Goal: Information Seeking & Learning: Check status

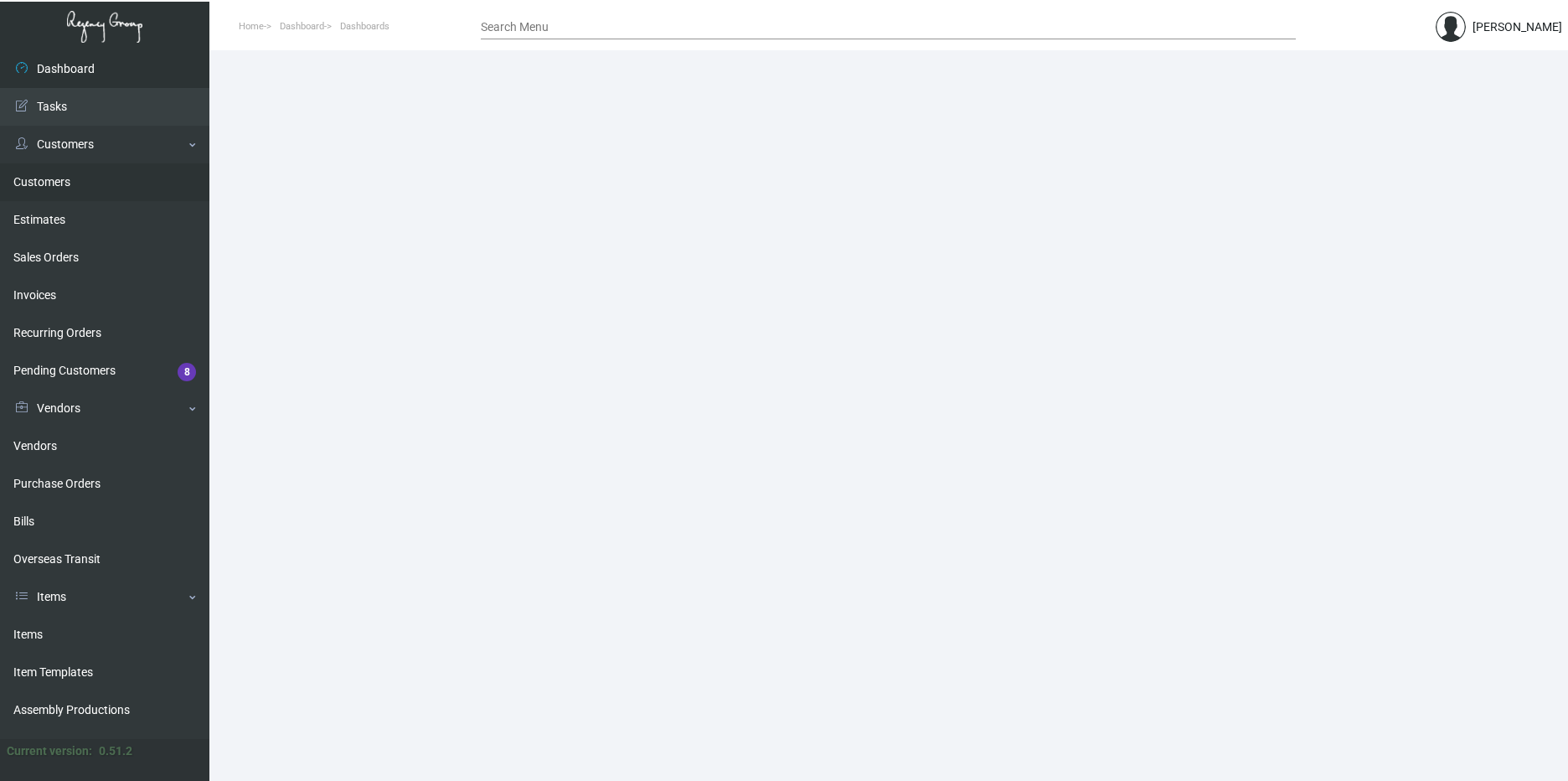
click at [86, 175] on link "Customers" at bounding box center [105, 182] width 210 height 38
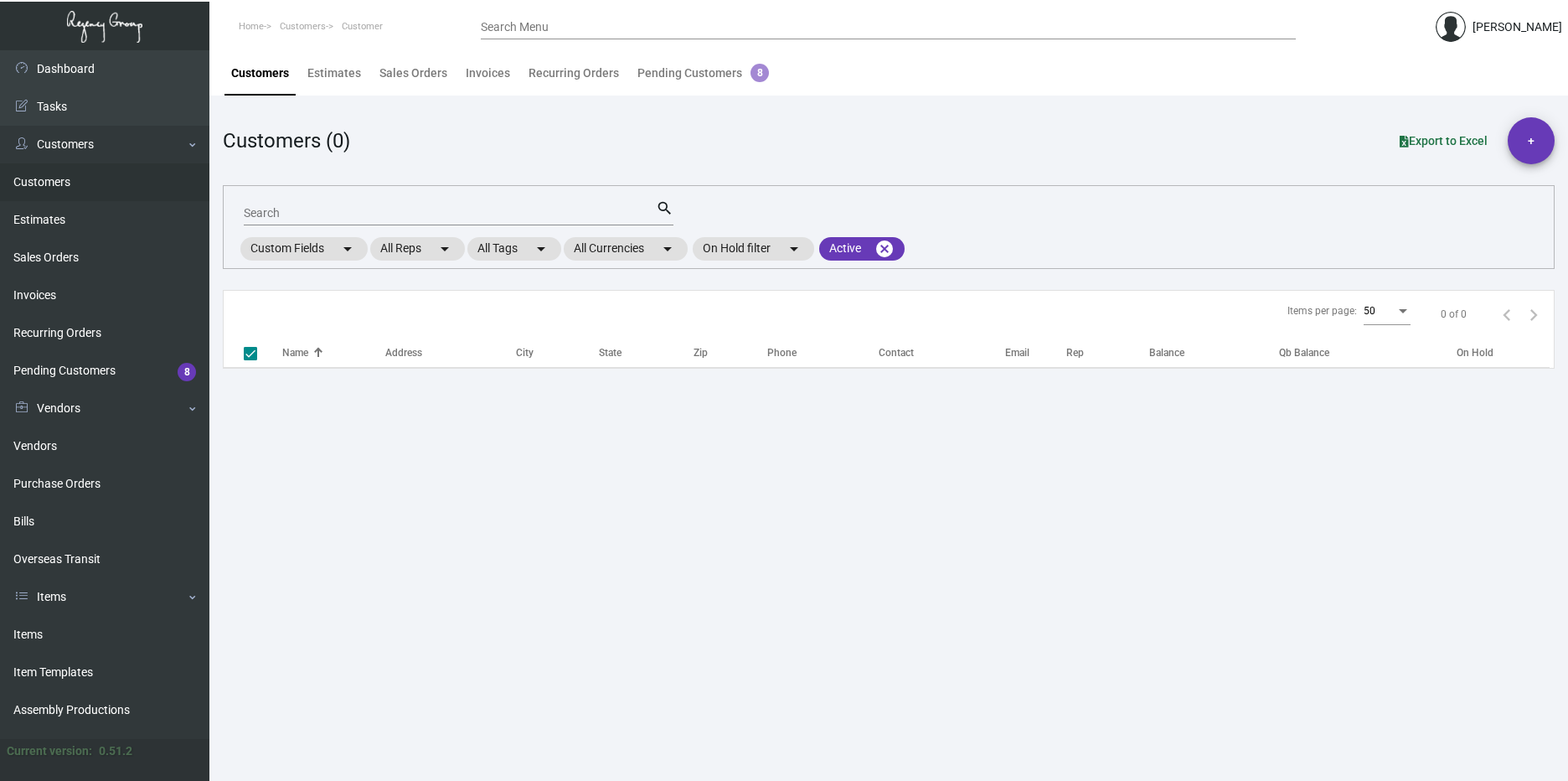
checkbox input "false"
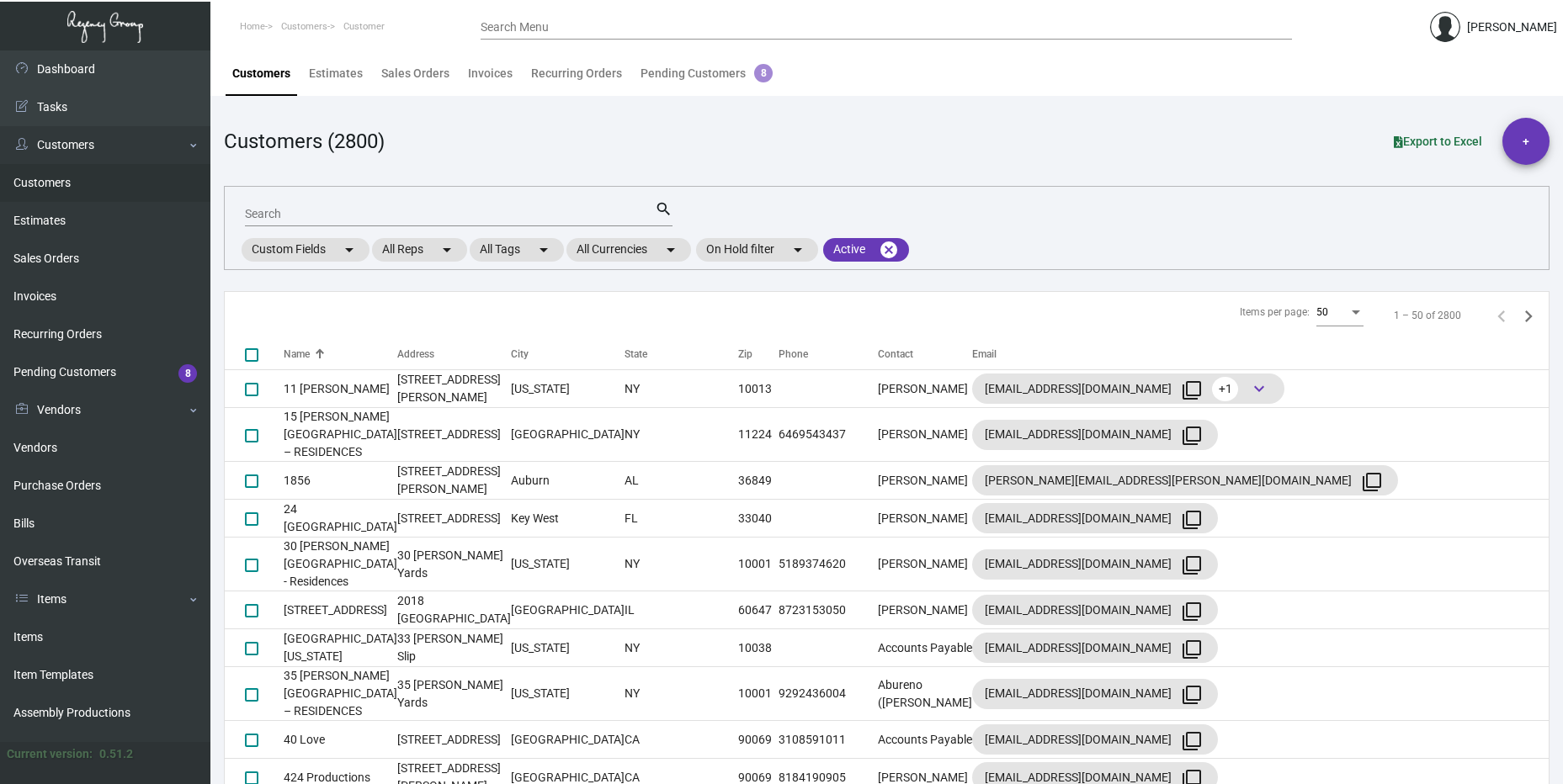
click at [407, 205] on div "Search" at bounding box center [450, 213] width 410 height 26
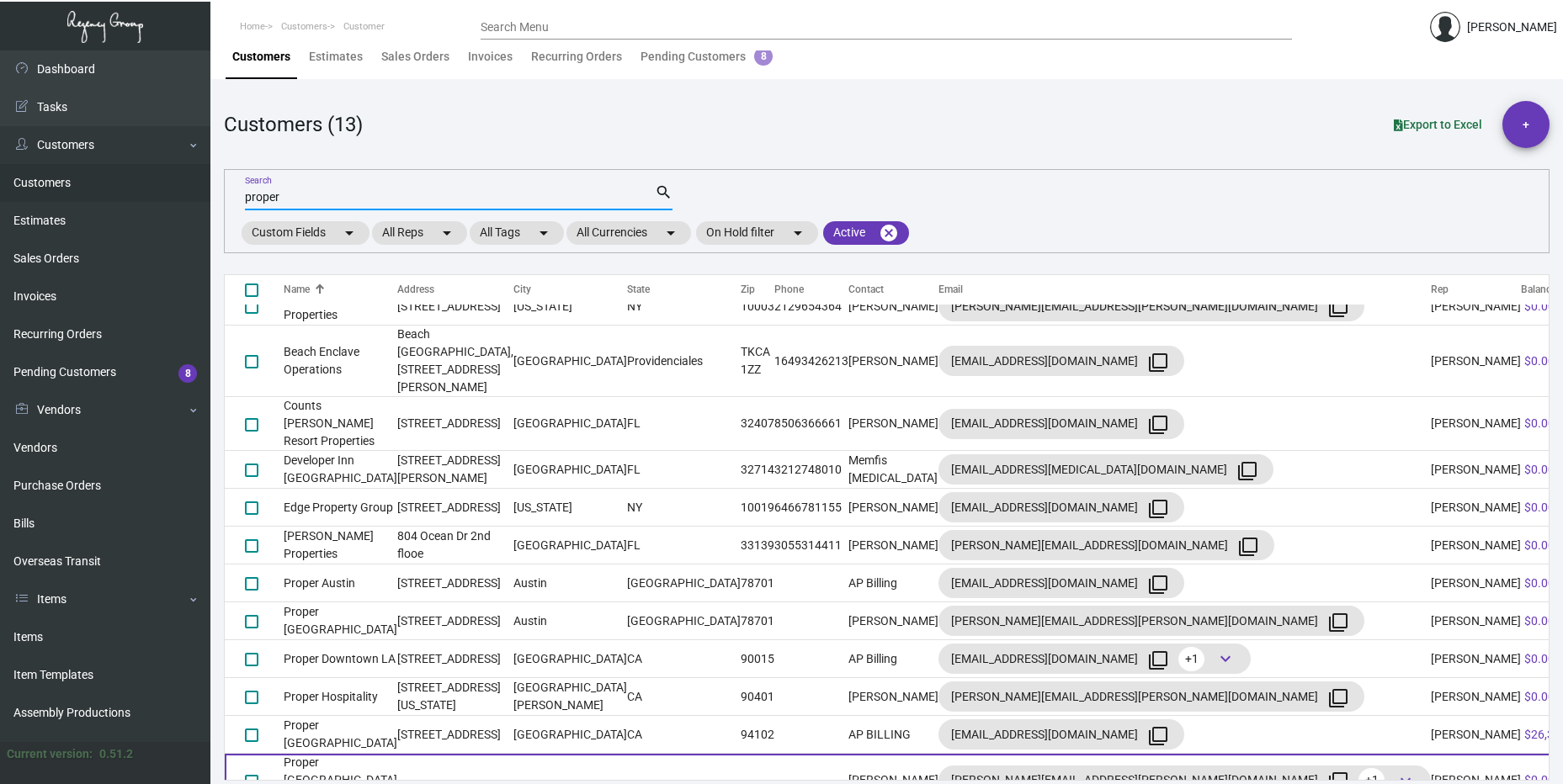
scroll to position [22, 0]
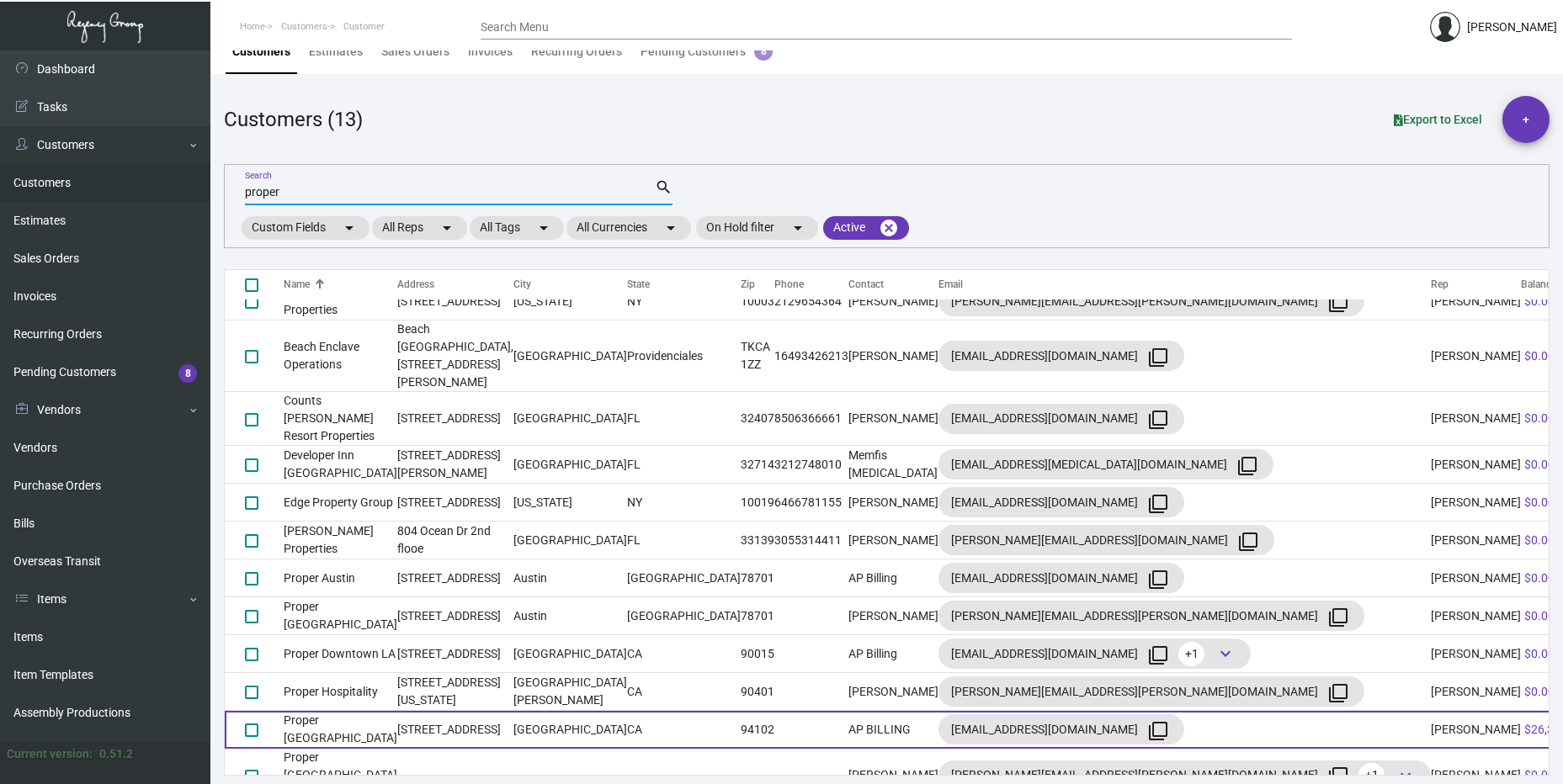
type input "proper"
click at [479, 711] on td "[STREET_ADDRESS]" at bounding box center [456, 729] width 116 height 38
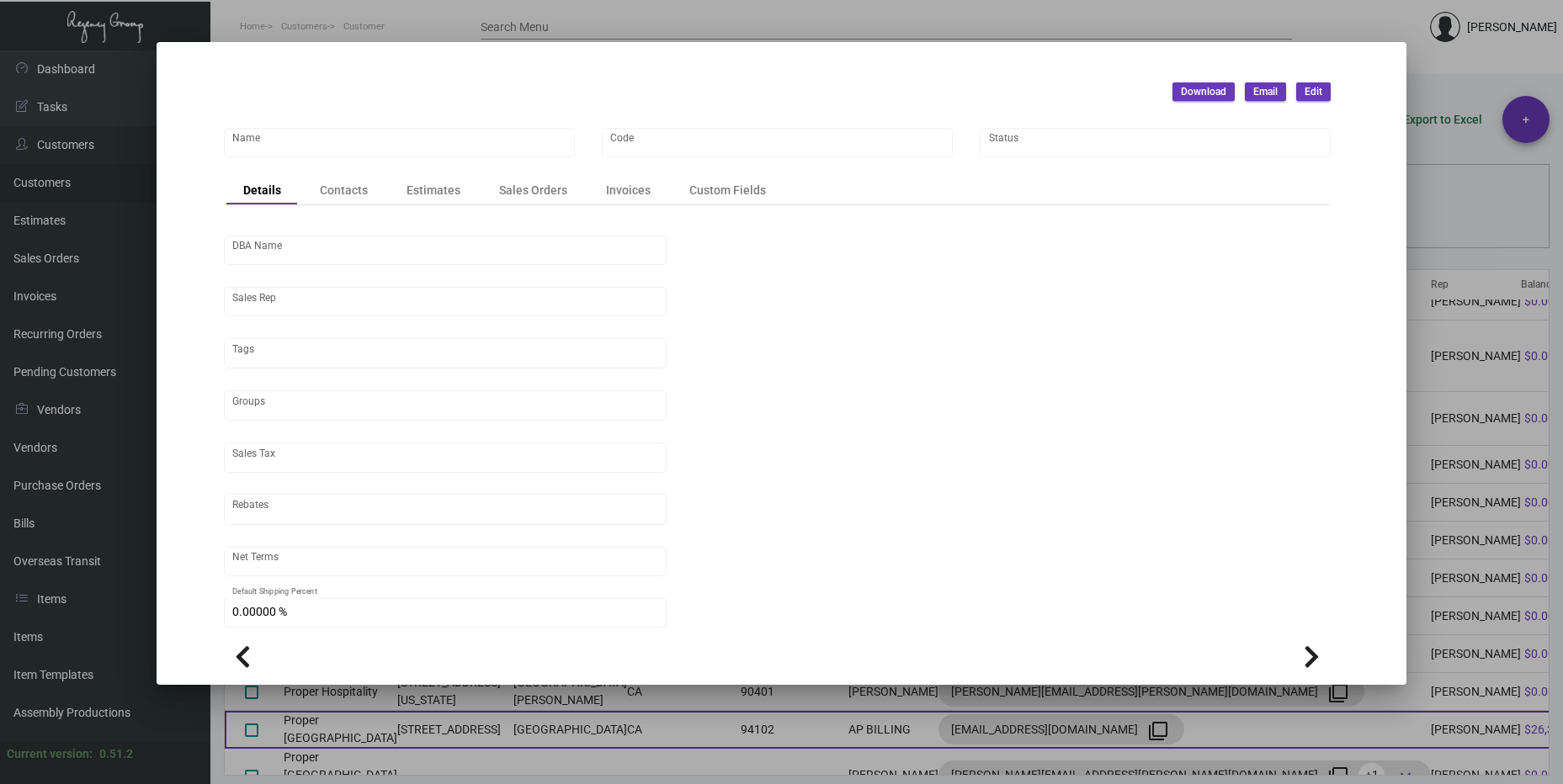
scroll to position [0, 0]
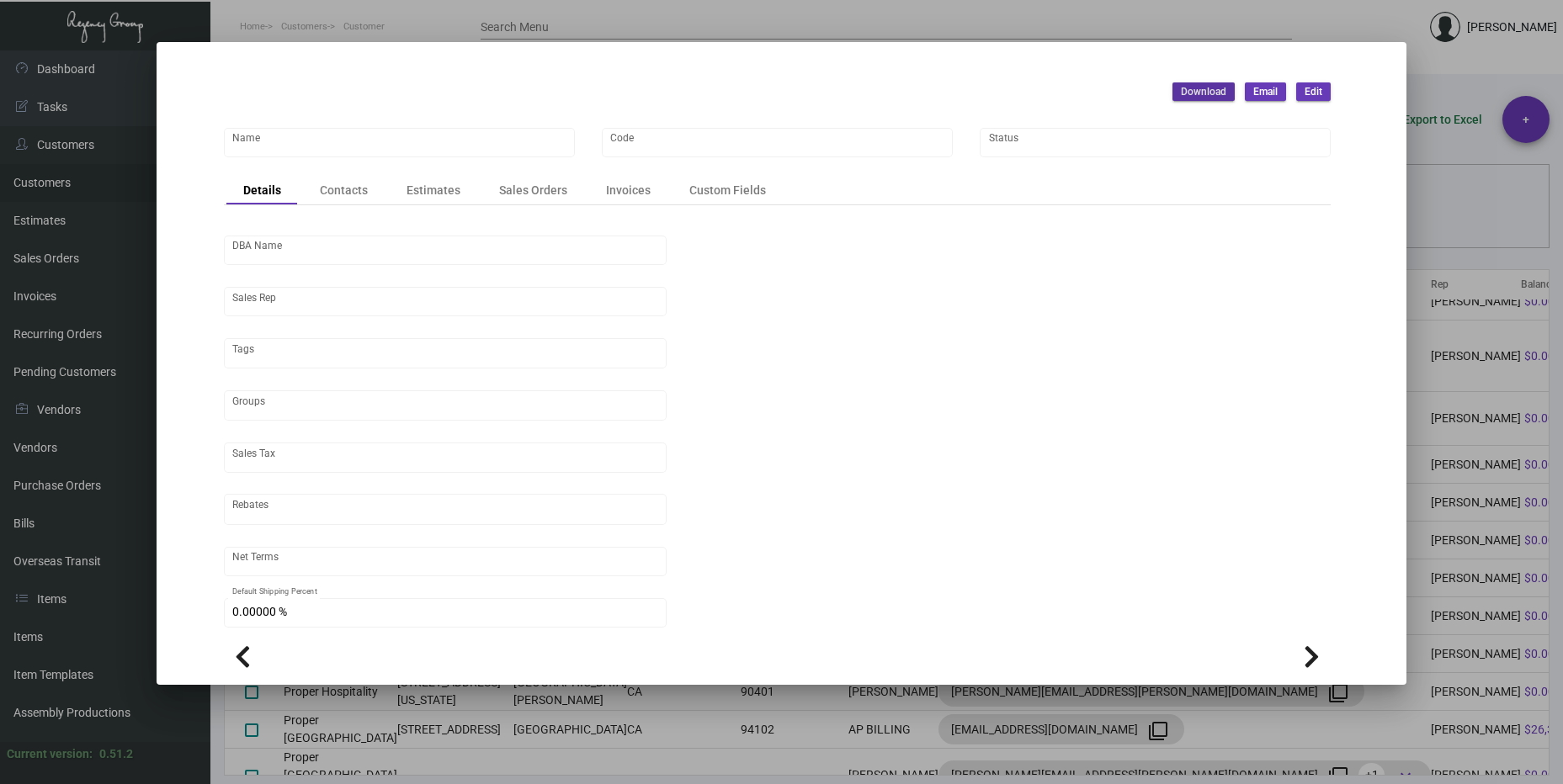
type input "Proper [GEOGRAPHIC_DATA]"
type input "944"
type input "[PERSON_NAME]"
type input "[GEOGRAPHIC_DATA]-[GEOGRAPHIC_DATA]"
type input "Net 30"
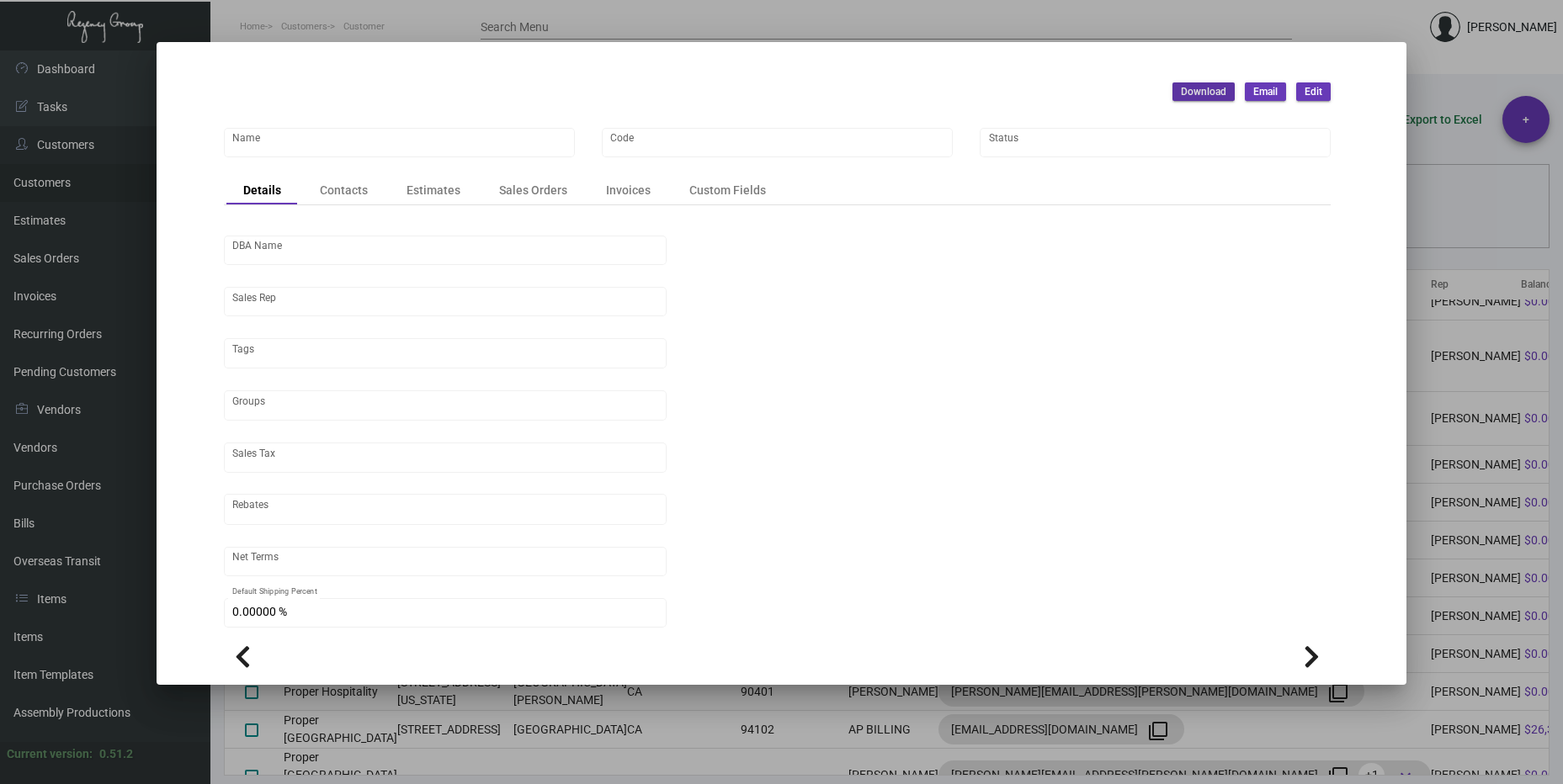
type input "United States Dollar $"
type input "$ 0.00"
checkbox input "true"
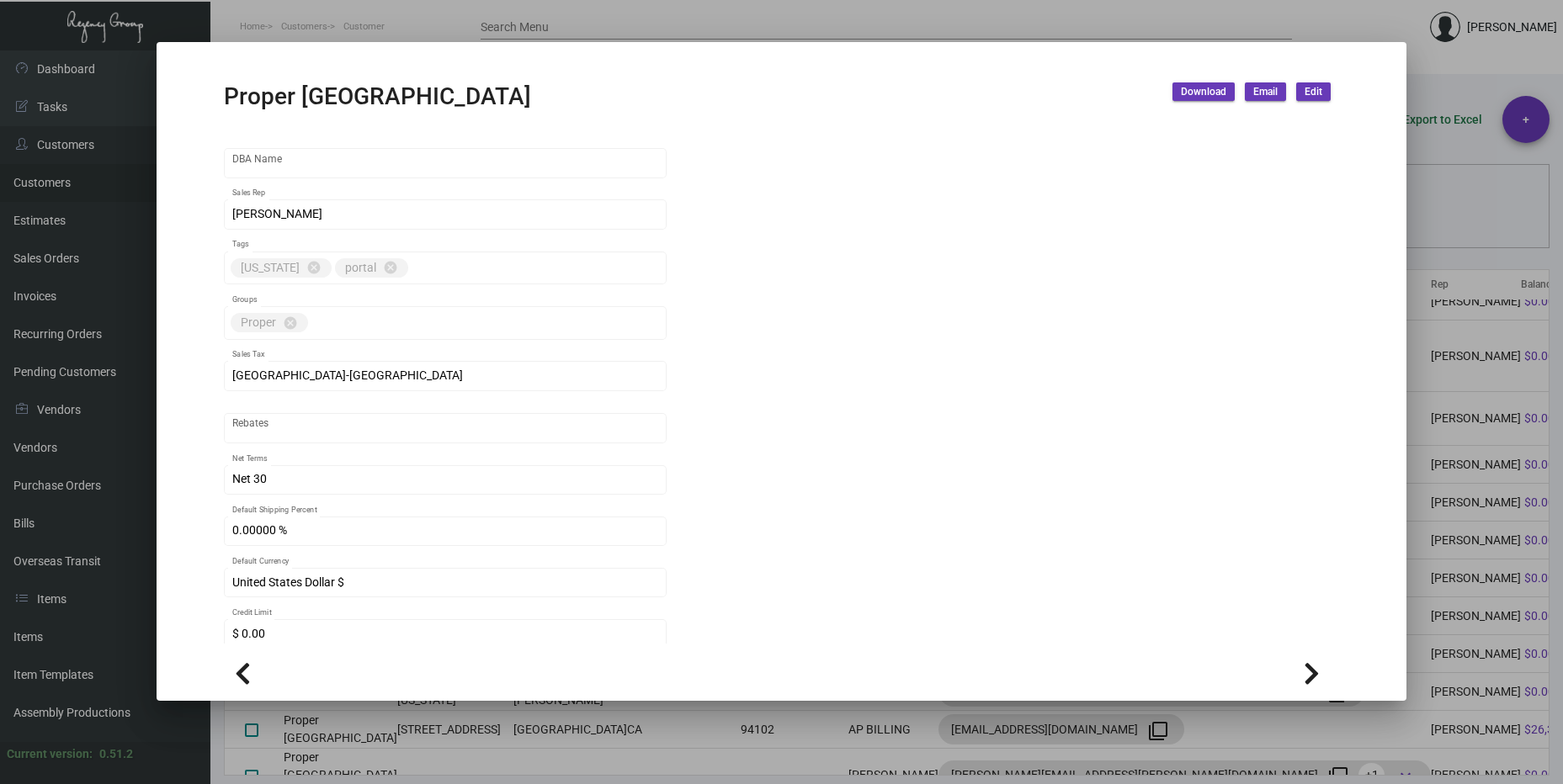
scroll to position [161, 0]
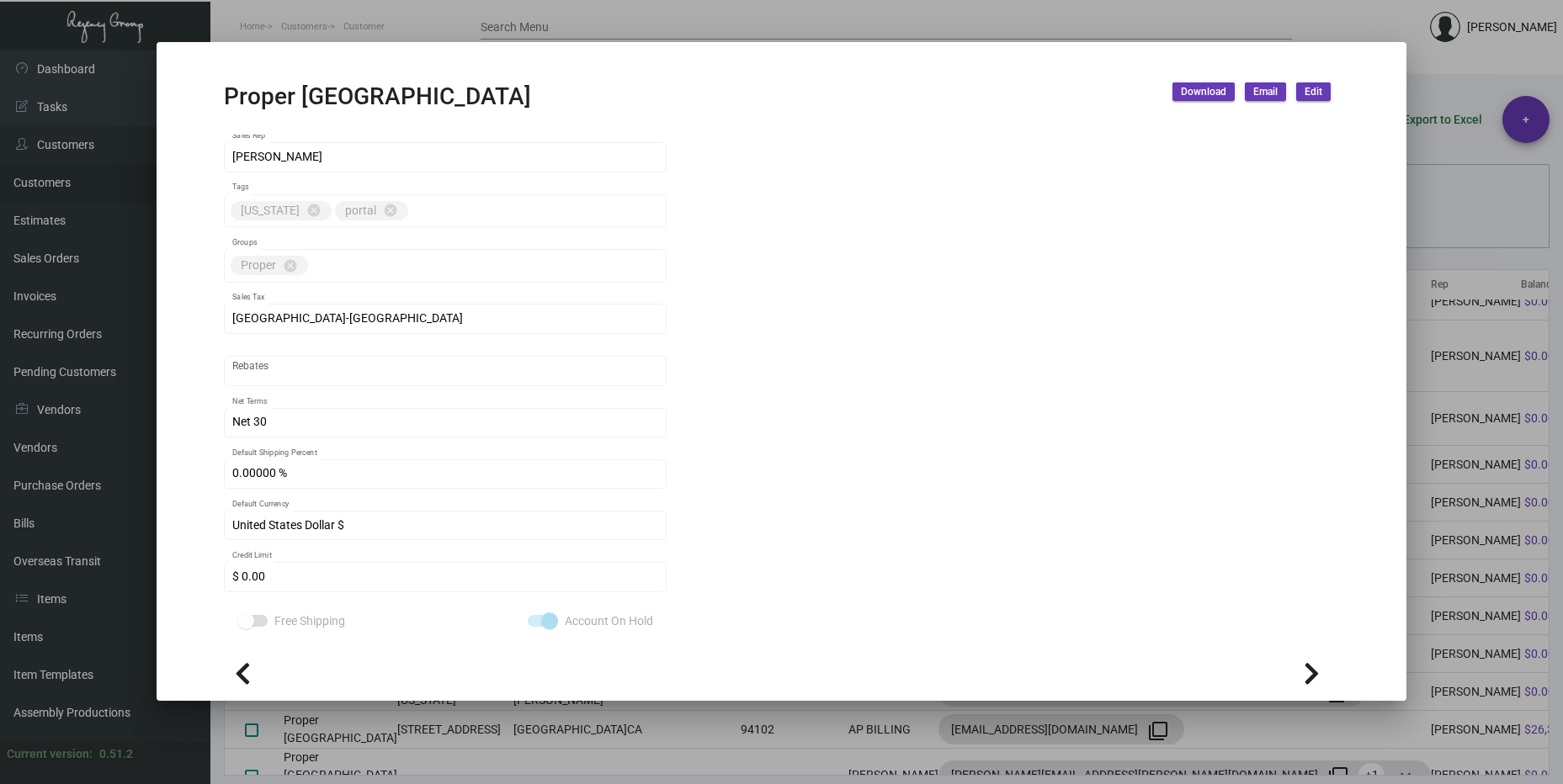
click at [1448, 291] on div at bounding box center [781, 392] width 1563 height 784
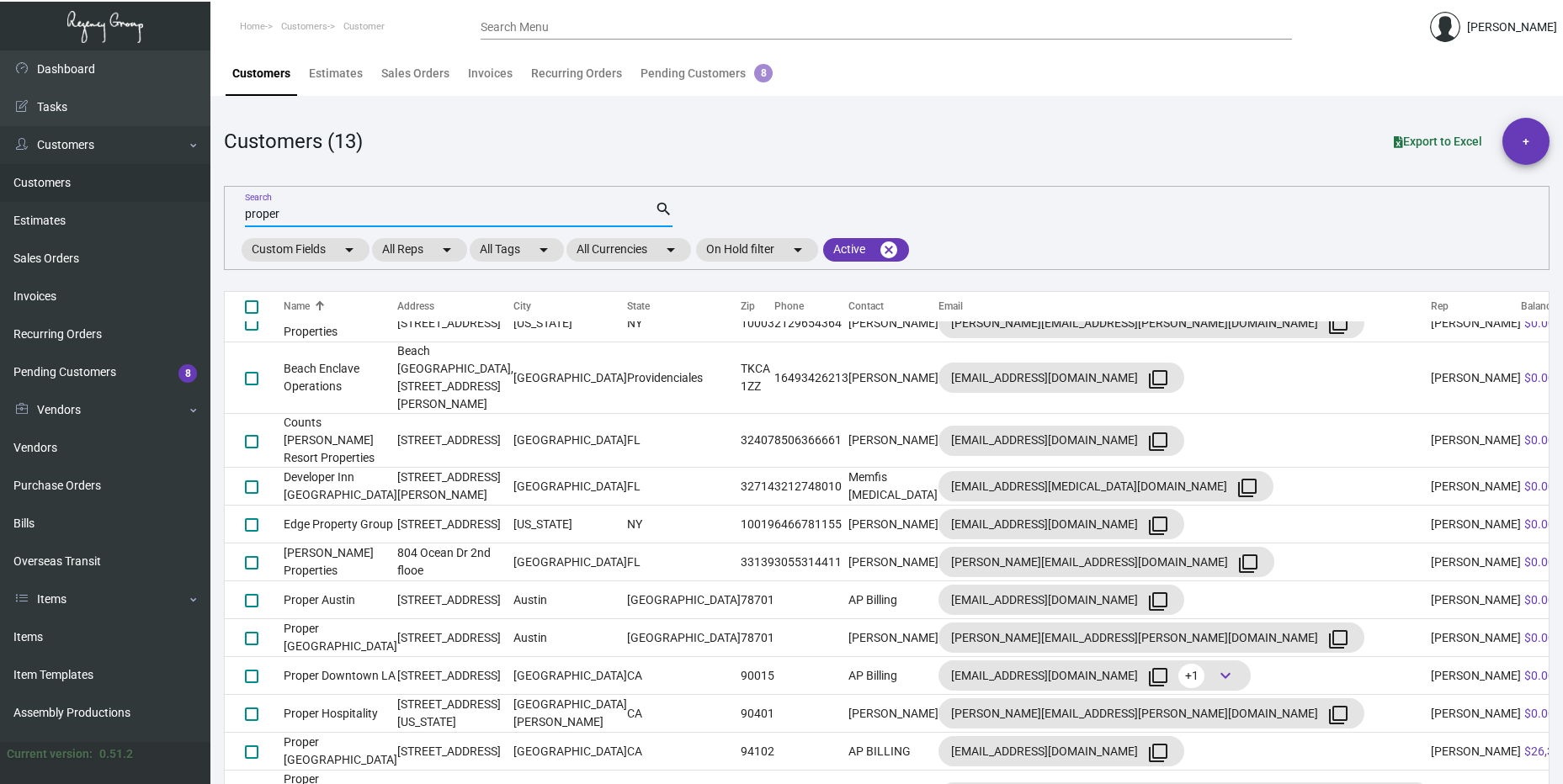
click at [296, 219] on input "proper" at bounding box center [450, 215] width 410 height 13
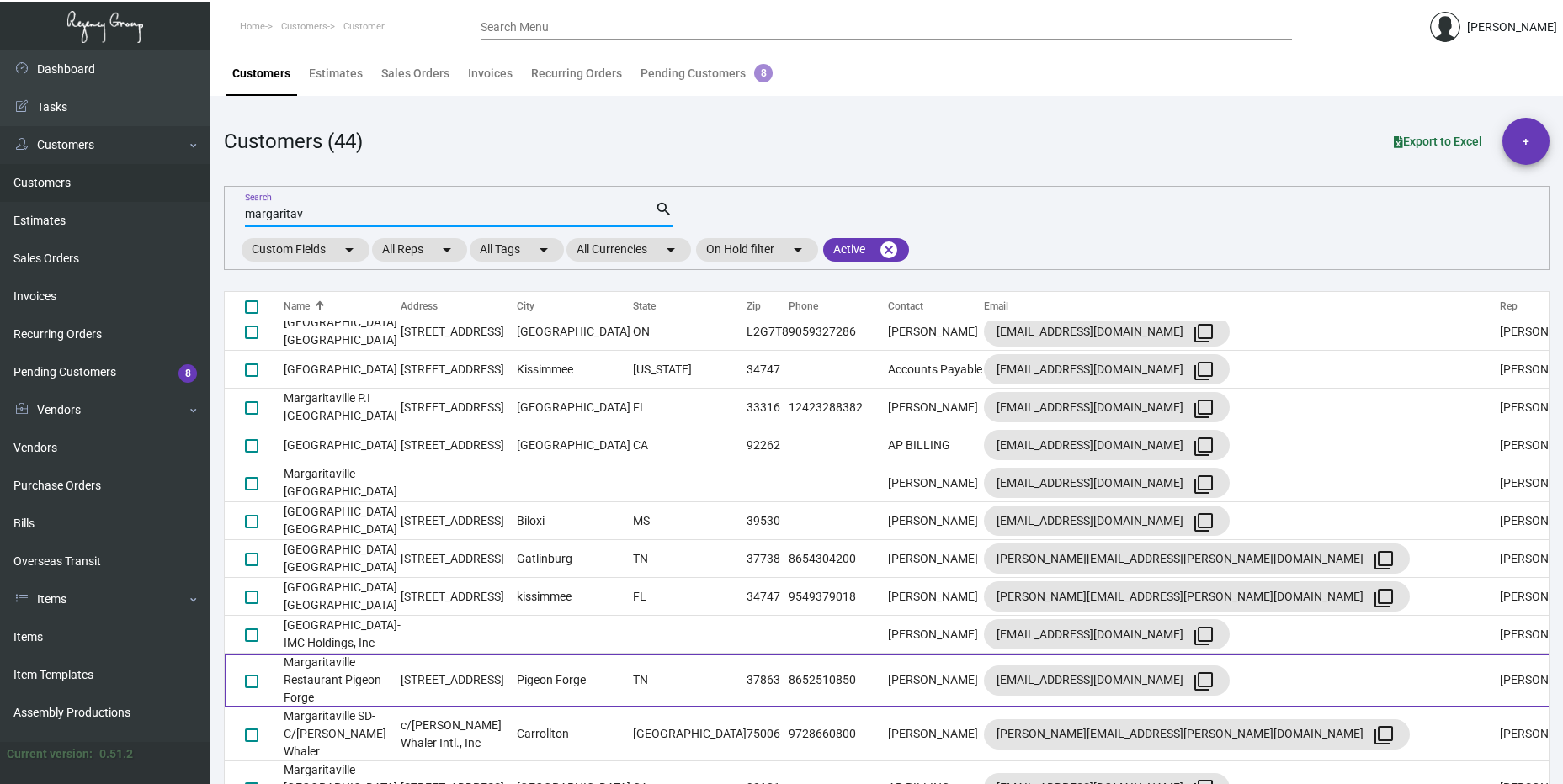
scroll to position [1244, 0]
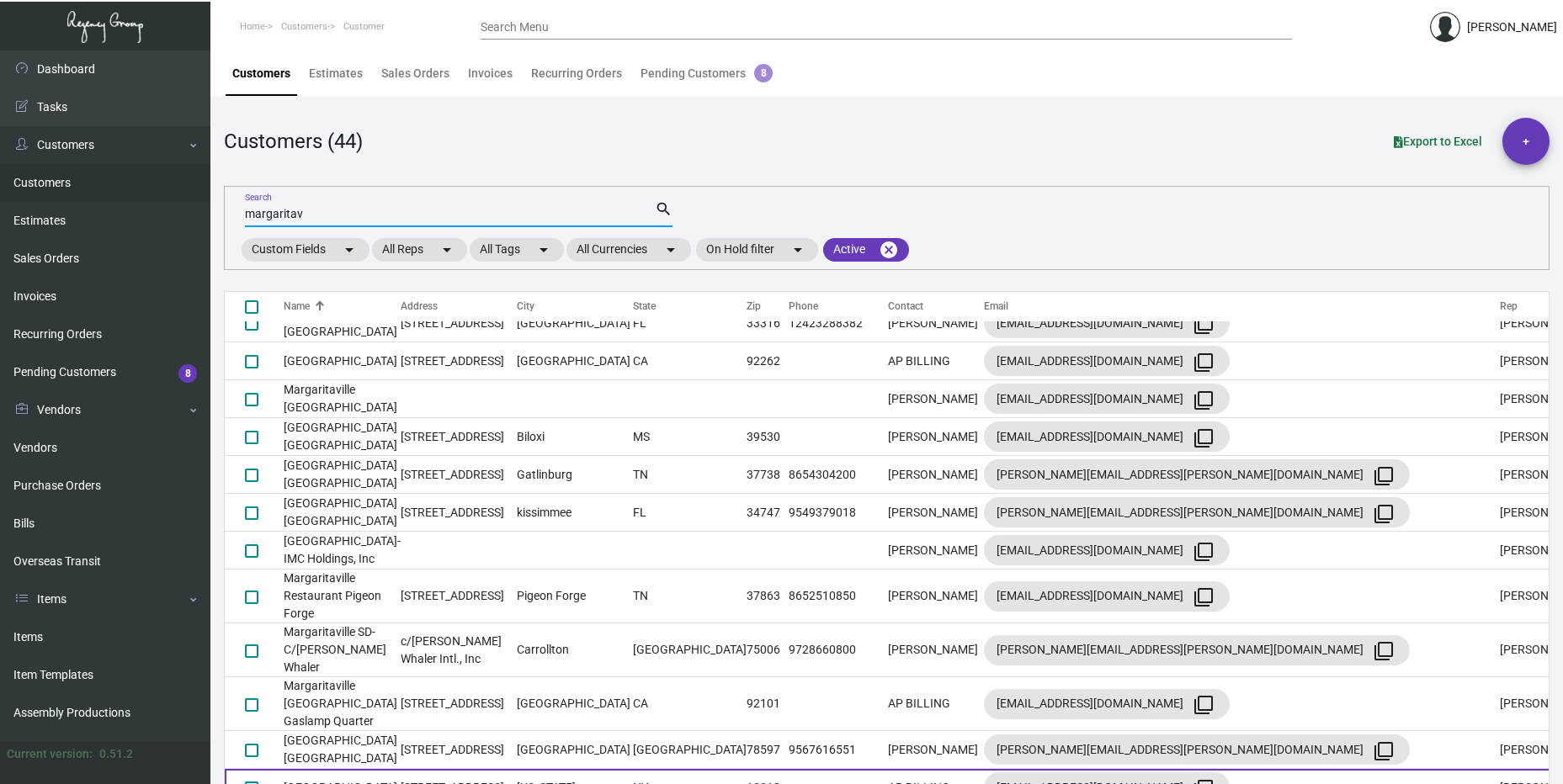
type input "margaritav"
click at [401, 769] on td "[GEOGRAPHIC_DATA]" at bounding box center [342, 787] width 117 height 38
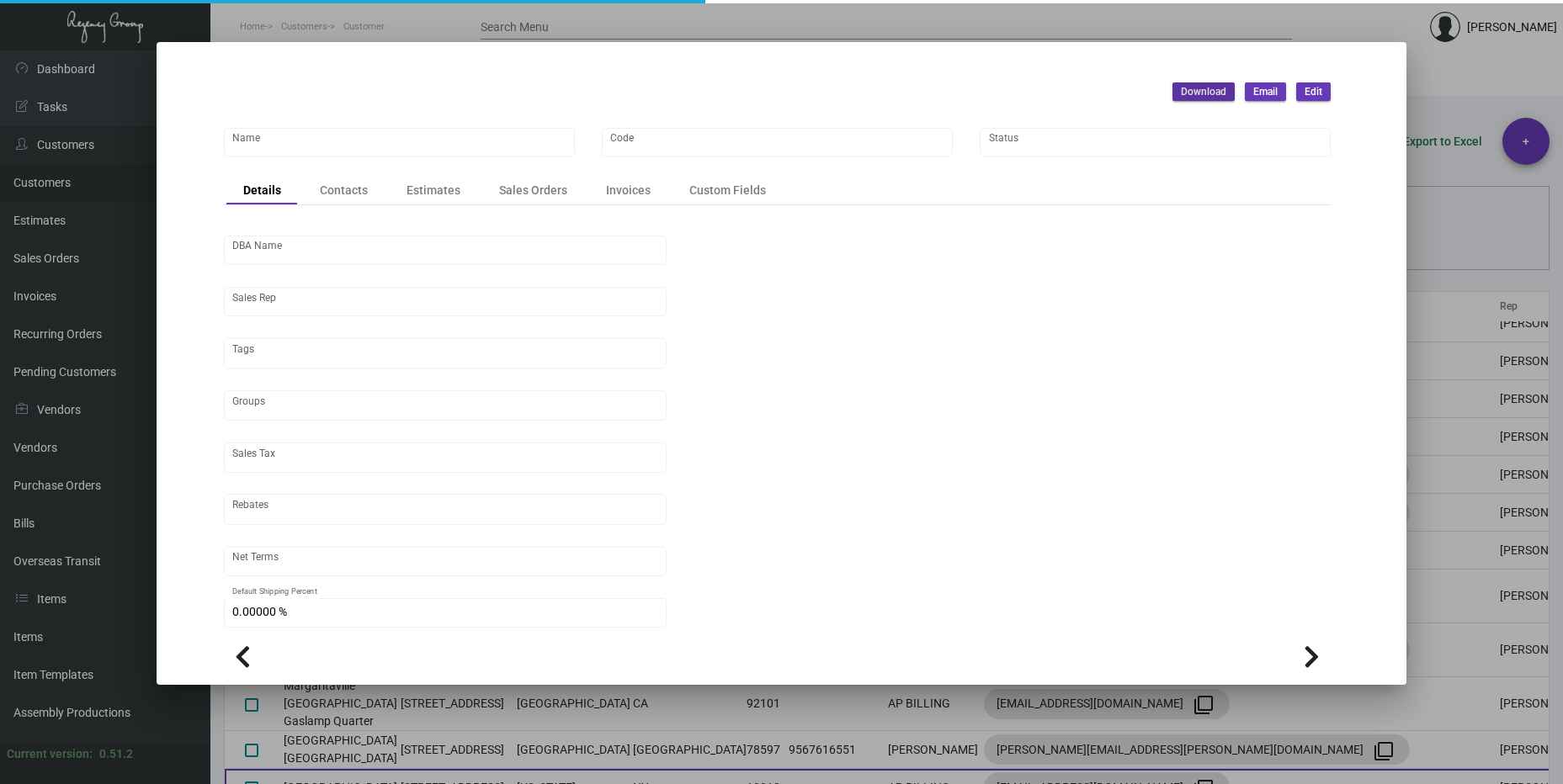
type input "[GEOGRAPHIC_DATA]"
type input "MRG-TSQ"
type input "[PERSON_NAME]"
type input "[GEOGRAPHIC_DATA]-[GEOGRAPHIC_DATA] ([US_STATE][GEOGRAPHIC_DATA])"
type input "Prepaid"
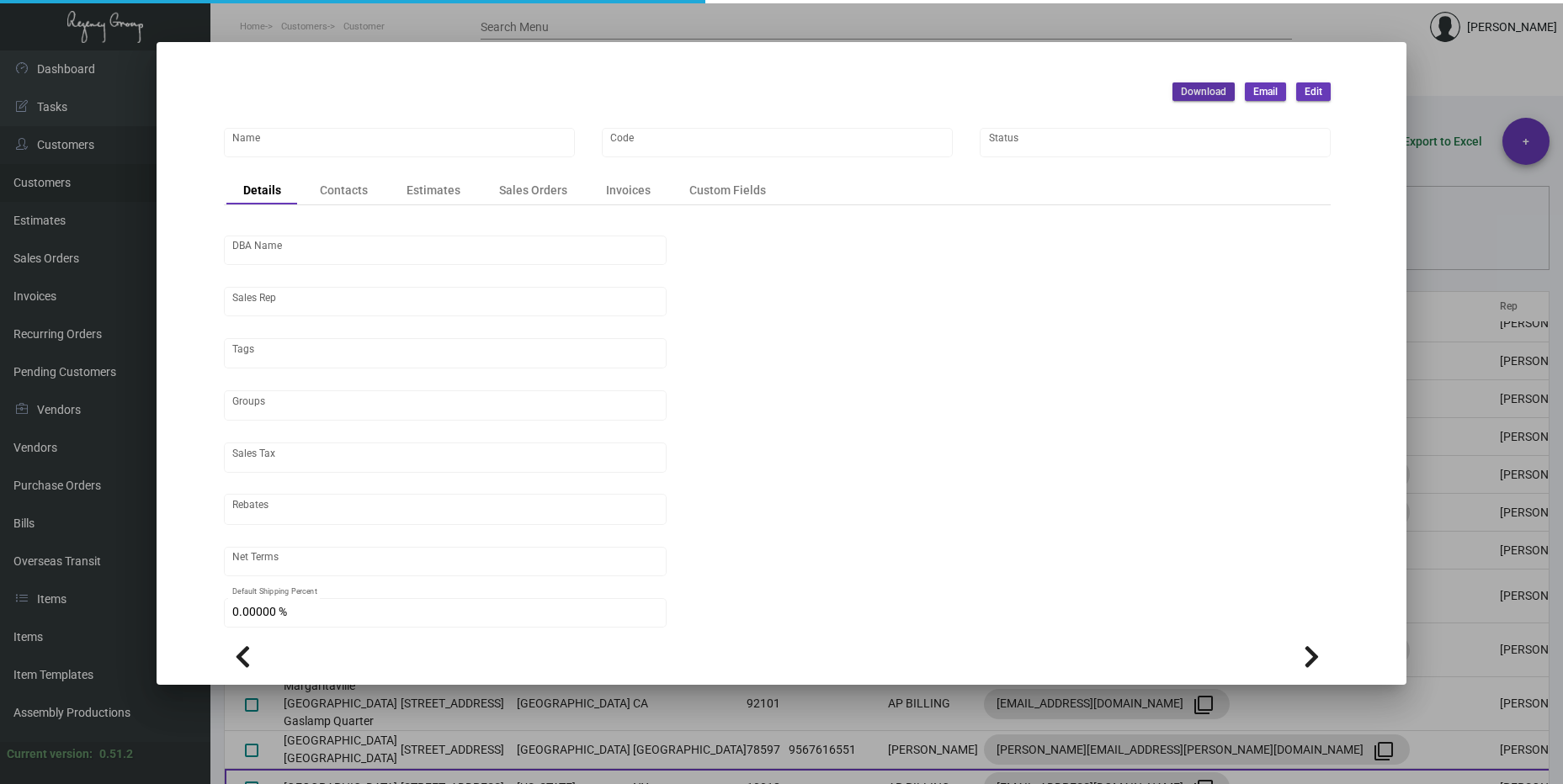
type input "United States Dollar $"
type input "$ 0.00"
checkbox input "true"
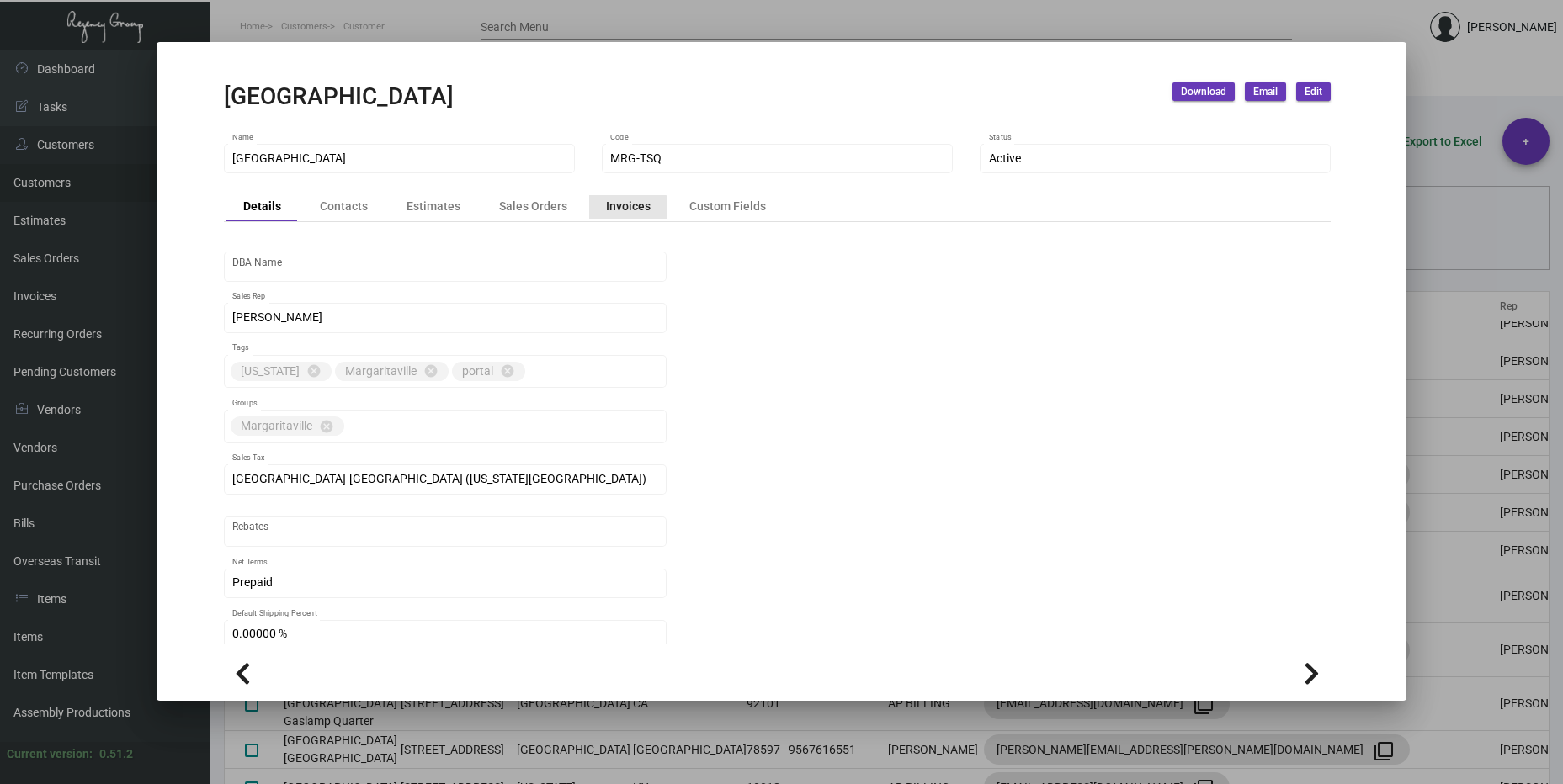
click at [606, 210] on div "Invoices" at bounding box center [628, 206] width 45 height 18
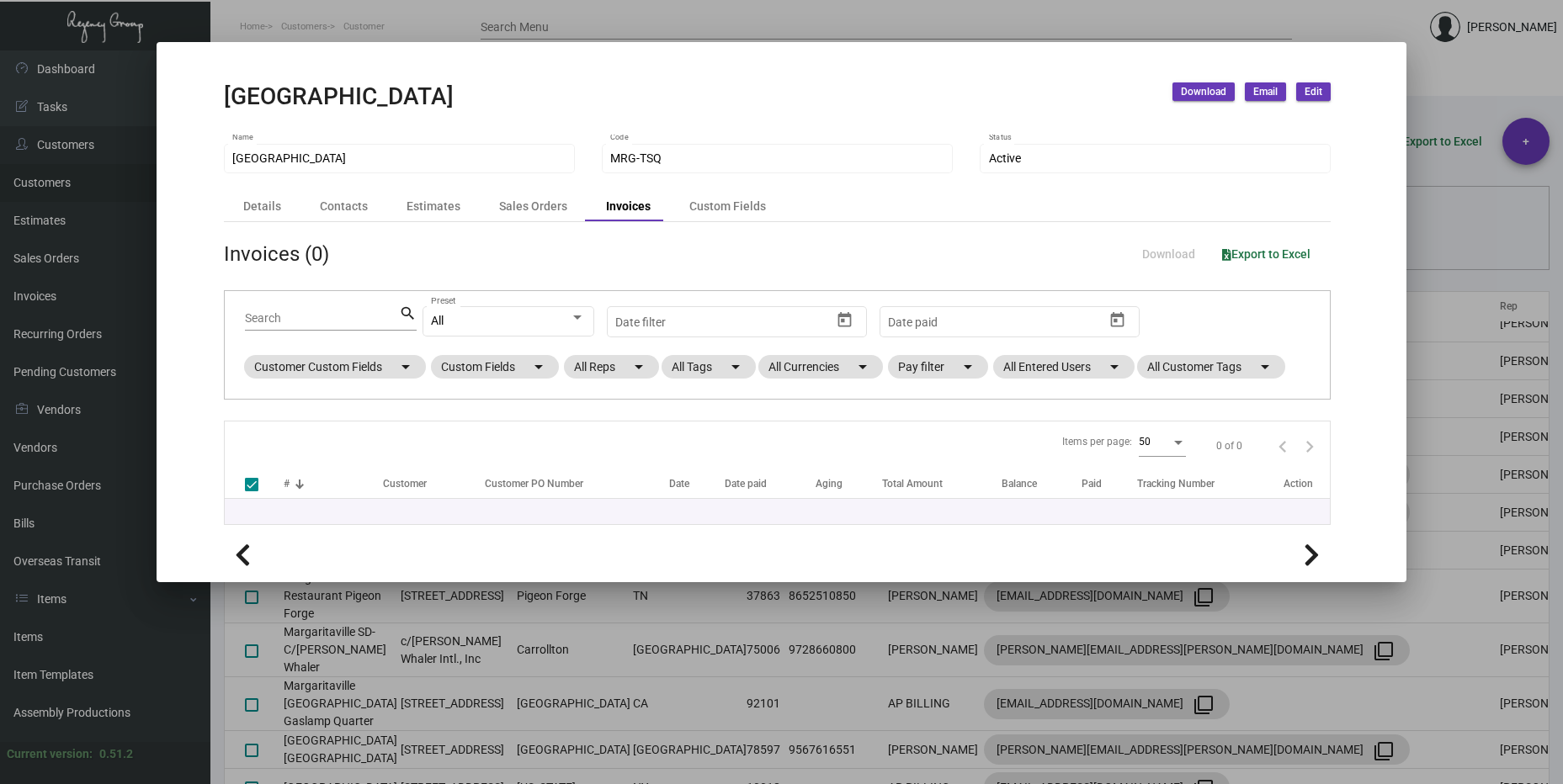
checkbox input "false"
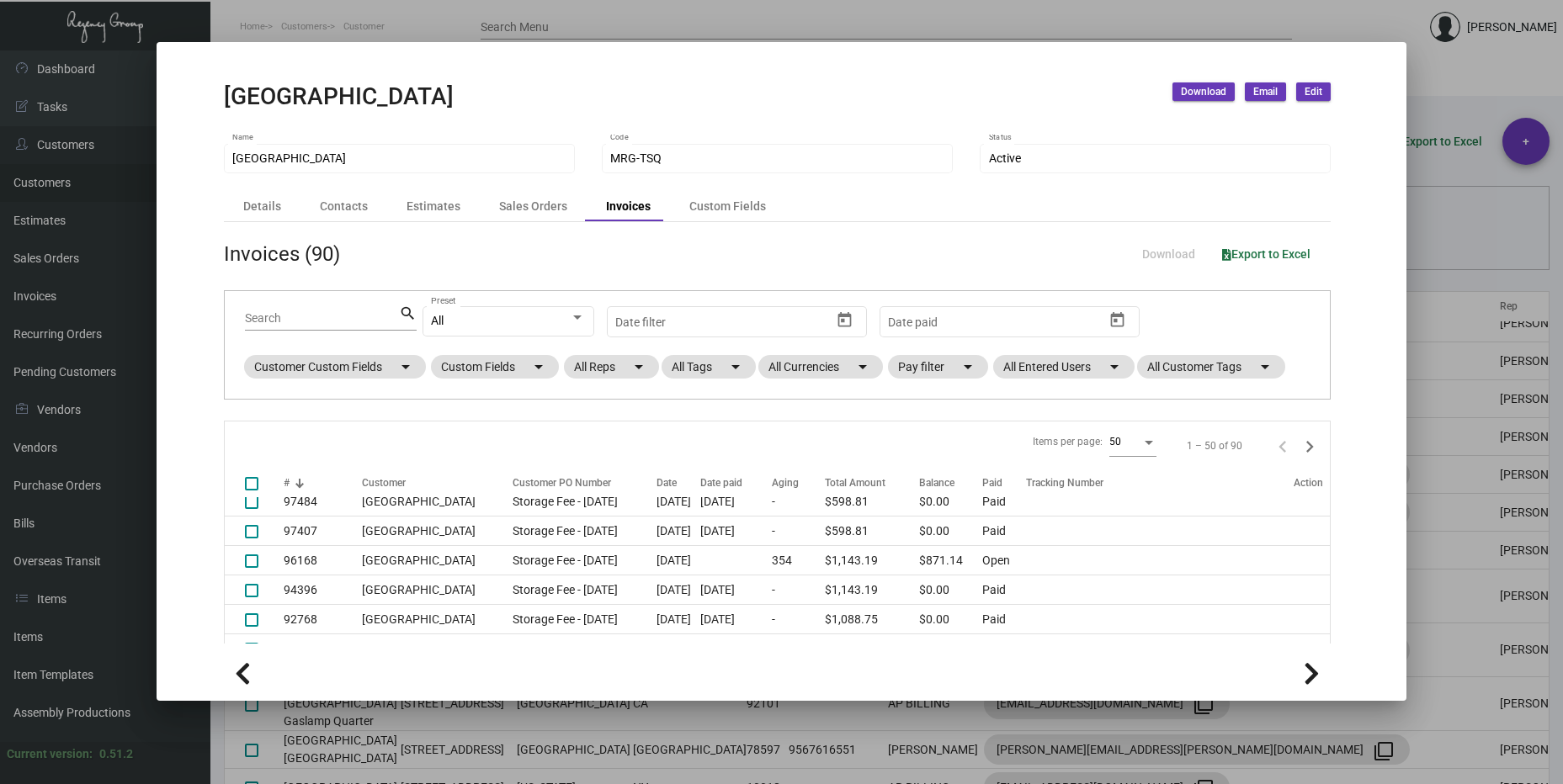
scroll to position [0, 0]
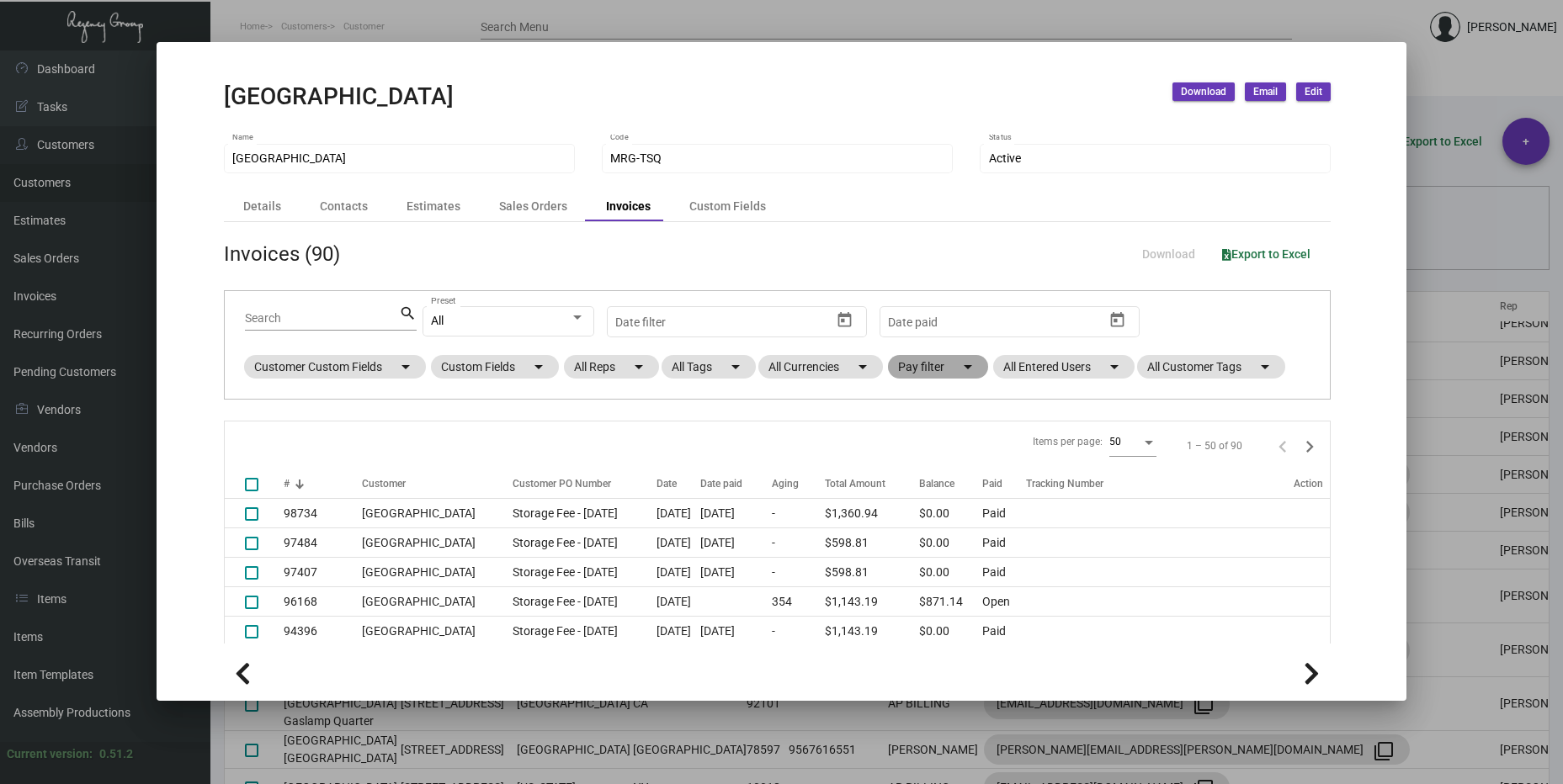
click at [946, 368] on mat-chip "Pay filter arrow_drop_down" at bounding box center [938, 367] width 100 height 24
click at [923, 474] on span "Open" at bounding box center [934, 469] width 28 height 20
click at [907, 476] on input "Open" at bounding box center [907, 476] width 1 height 1
checkbox input "true"
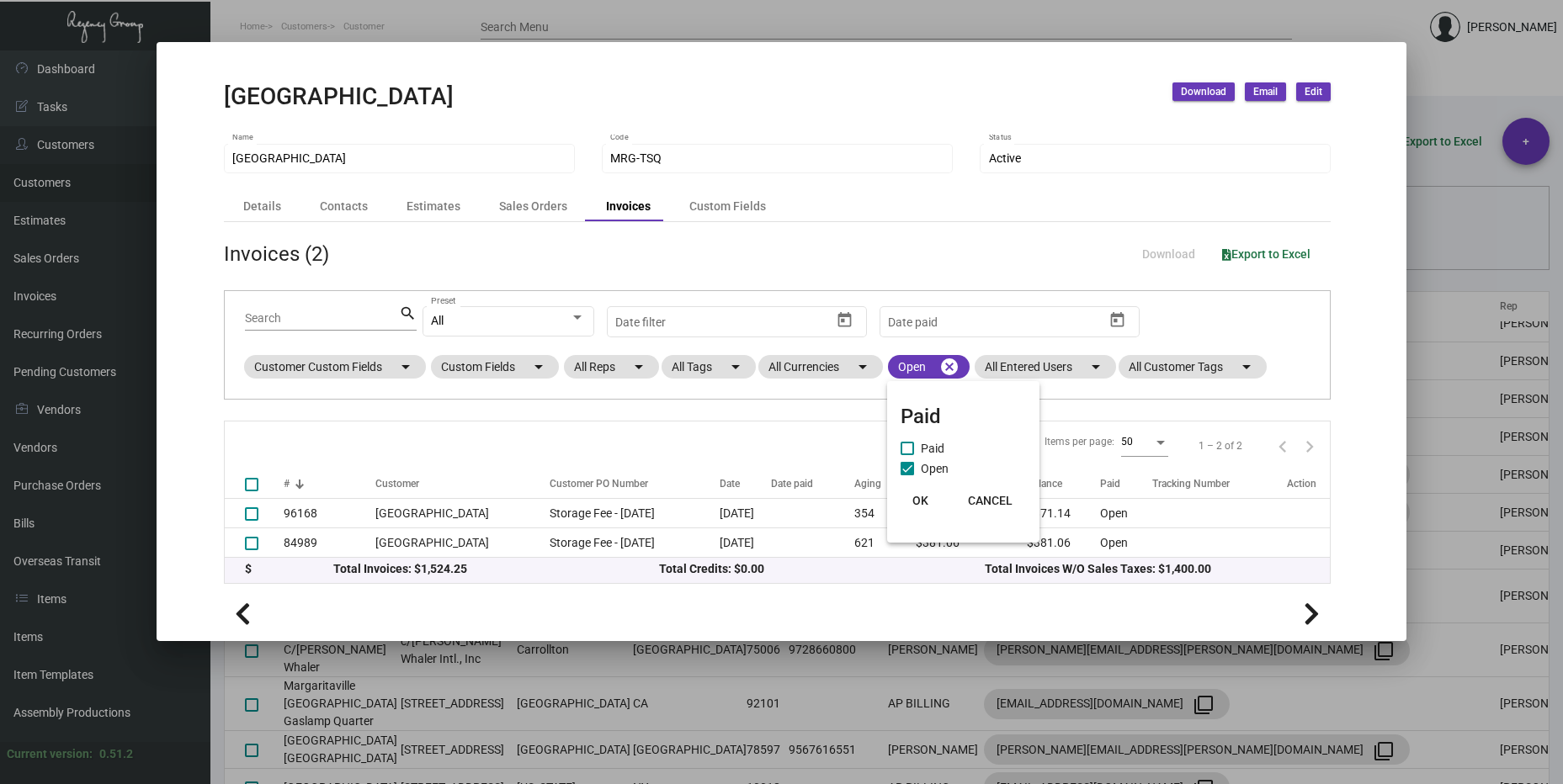
click at [597, 417] on div at bounding box center [781, 392] width 1563 height 784
drag, startPoint x: 537, startPoint y: 449, endPoint x: 693, endPoint y: 582, distance: 205.0
click at [693, 582] on div "Items per page: 50 1 – 2 of 2 # Customer Customer PO Number Date Date paid Agin…" at bounding box center [778, 503] width 1108 height 163
drag, startPoint x: 693, startPoint y: 582, endPoint x: 679, endPoint y: 595, distance: 19.1
click at [679, 595] on div at bounding box center [778, 612] width 1108 height 38
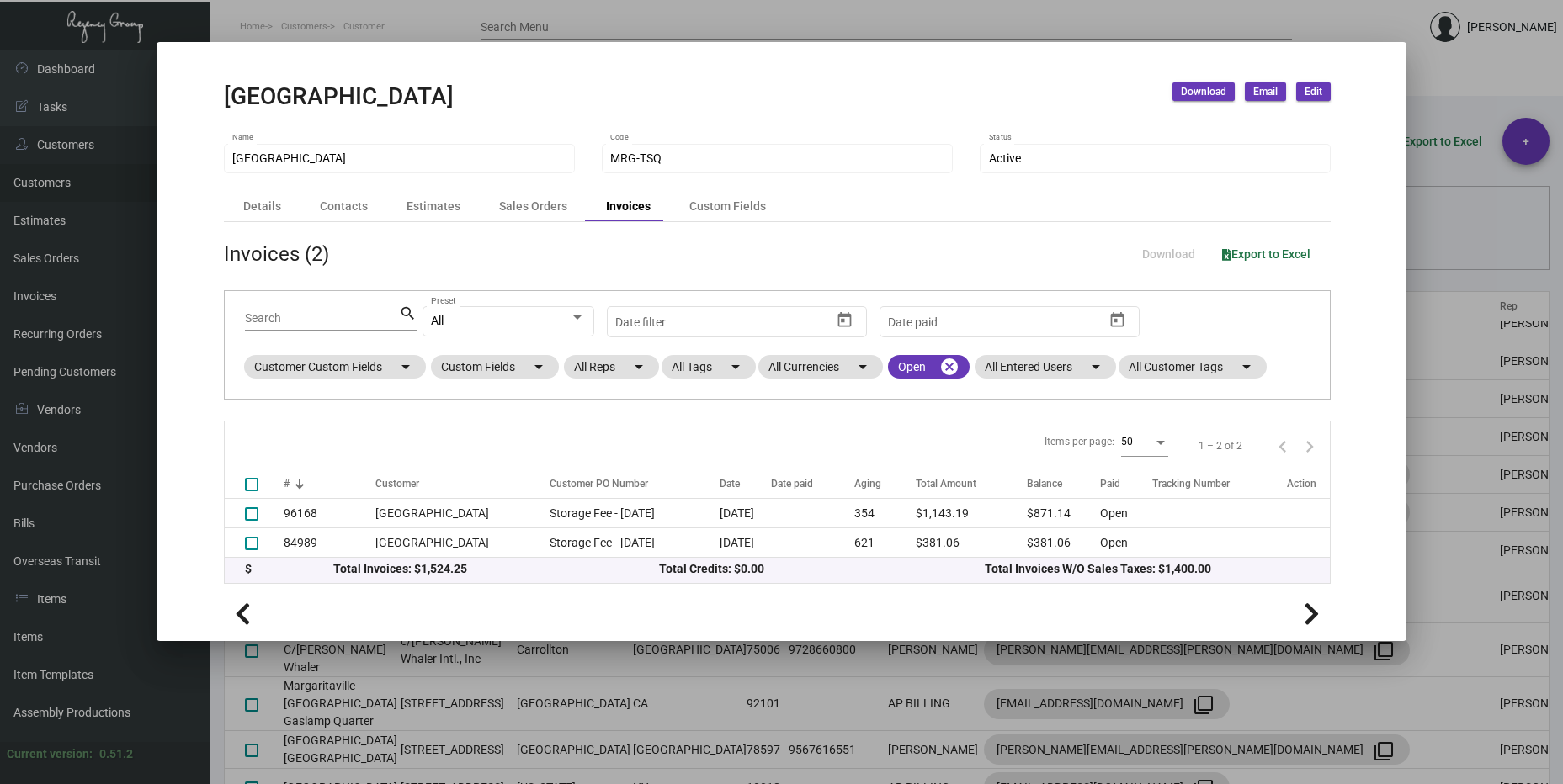
click at [679, 595] on div at bounding box center [778, 612] width 1108 height 38
drag, startPoint x: 679, startPoint y: 595, endPoint x: 657, endPoint y: 573, distance: 31.1
click at [659, 573] on div "Total Credits: $0.00" at bounding box center [822, 568] width 326 height 18
click at [1196, 94] on span "Download" at bounding box center [1204, 92] width 45 height 14
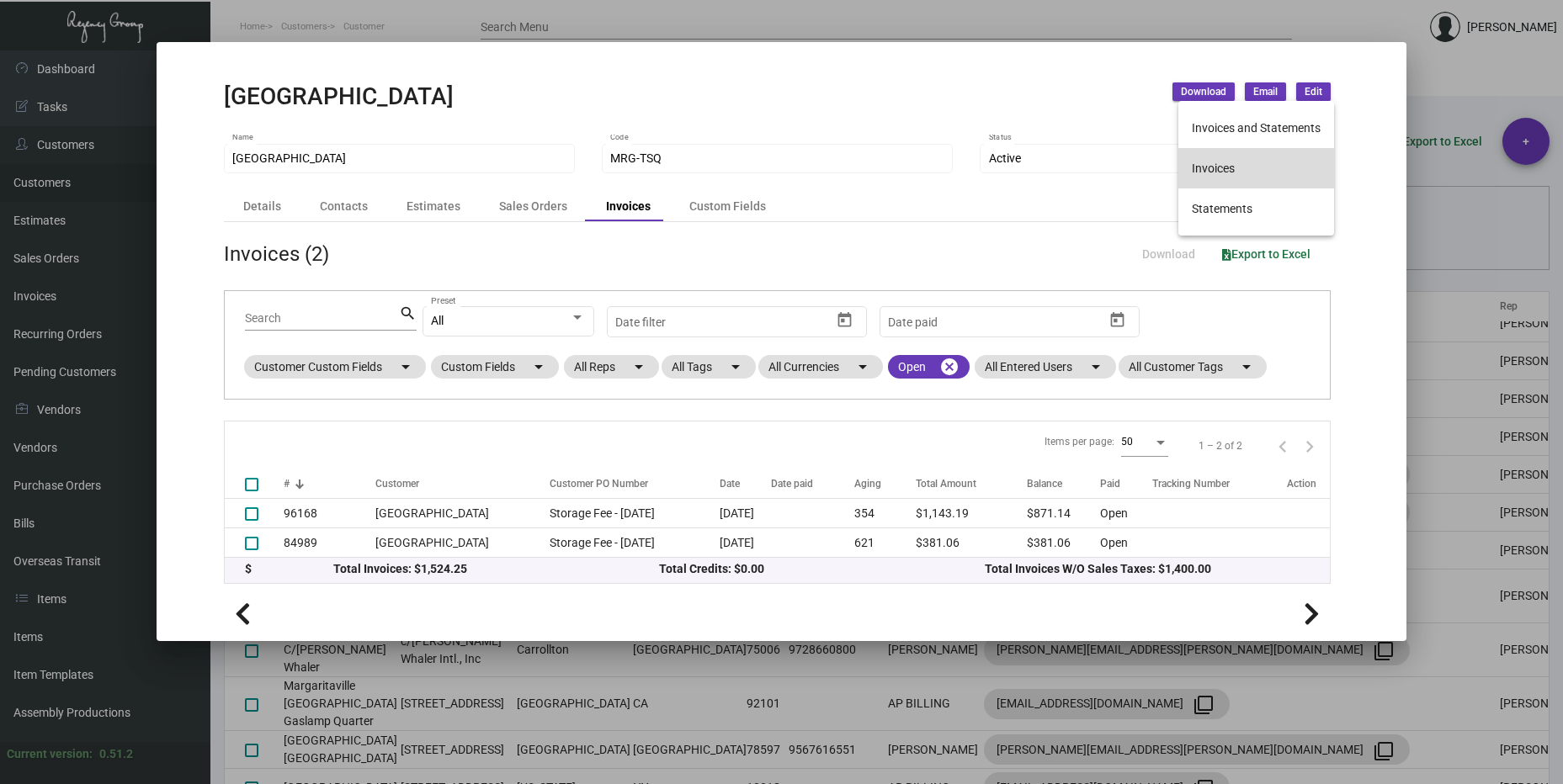
click at [1202, 159] on button "Invoices" at bounding box center [1256, 168] width 156 height 40
click at [993, 76] on mat-dialog-container "[GEOGRAPHIC_DATA] Download Email Edit [GEOGRAPHIC_DATA] Resort Name MRG-TSQ Cod…" at bounding box center [782, 341] width 1251 height 599
click at [447, 108] on h2 "[GEOGRAPHIC_DATA]" at bounding box center [339, 97] width 230 height 29
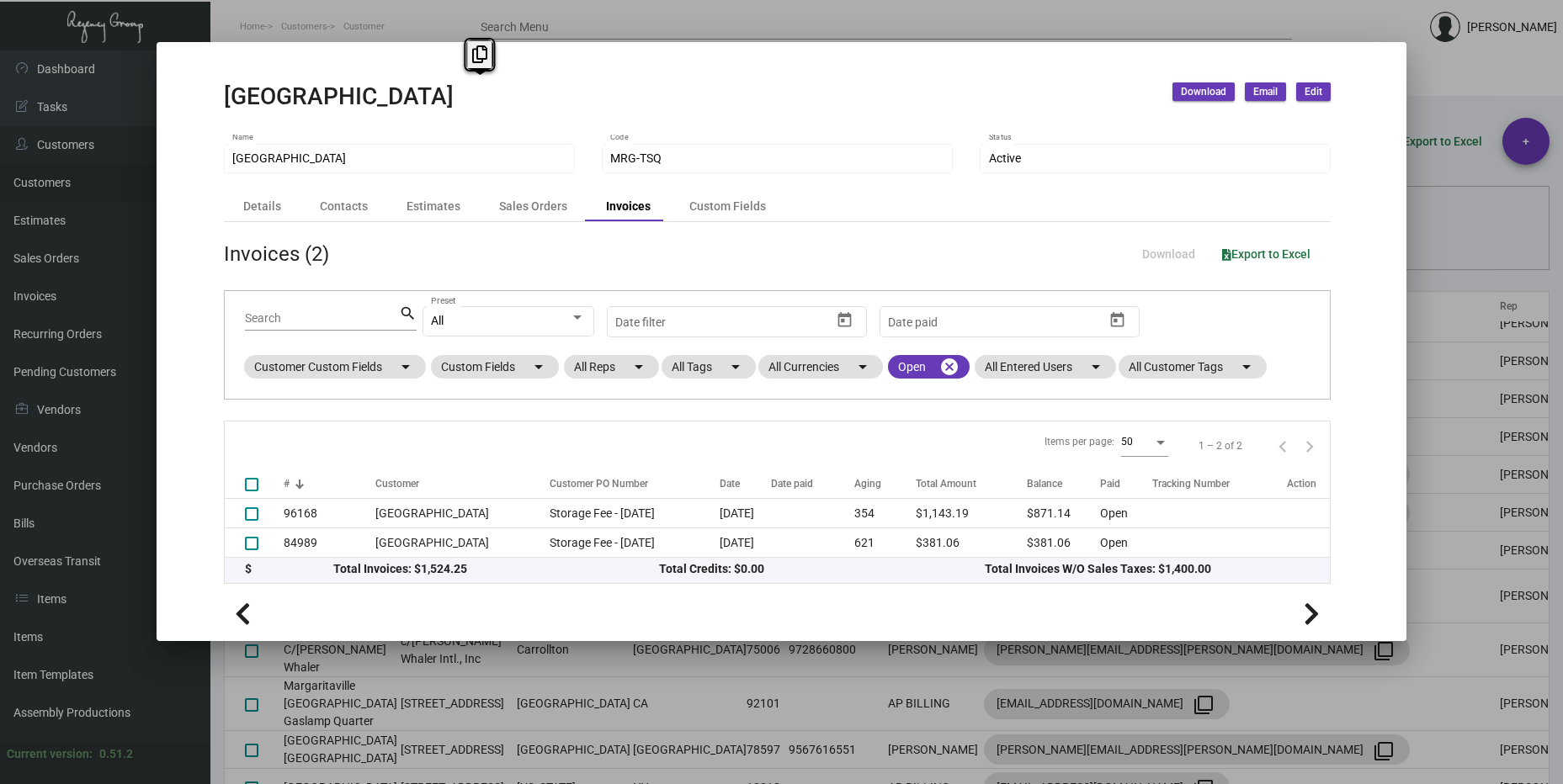
click at [447, 108] on h2 "[GEOGRAPHIC_DATA]" at bounding box center [339, 97] width 230 height 29
click at [426, 102] on h2 "[GEOGRAPHIC_DATA]" at bounding box center [339, 97] width 230 height 29
click at [1537, 233] on div at bounding box center [781, 392] width 1563 height 784
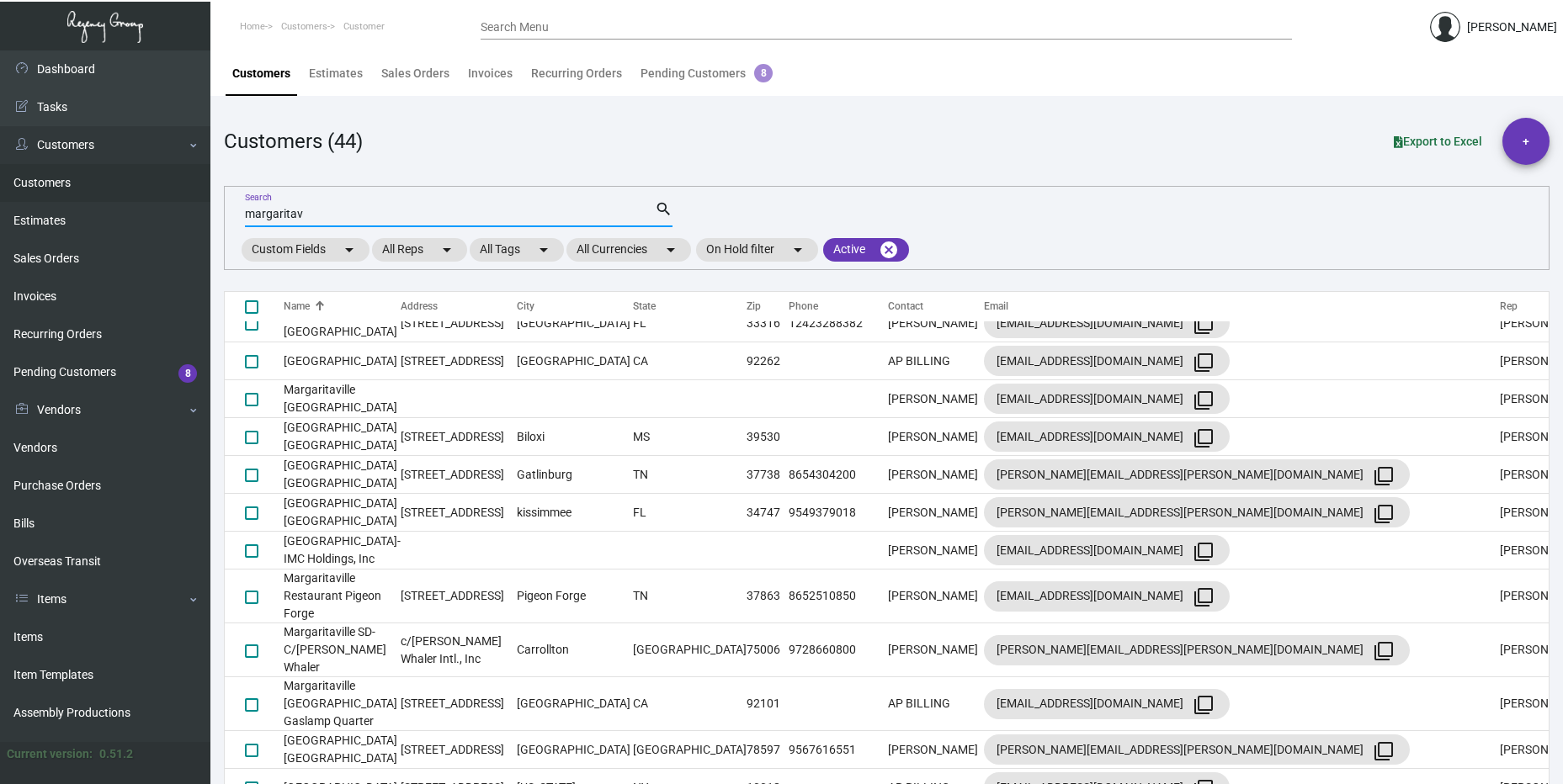
click at [297, 214] on input "margaritav" at bounding box center [450, 215] width 410 height 13
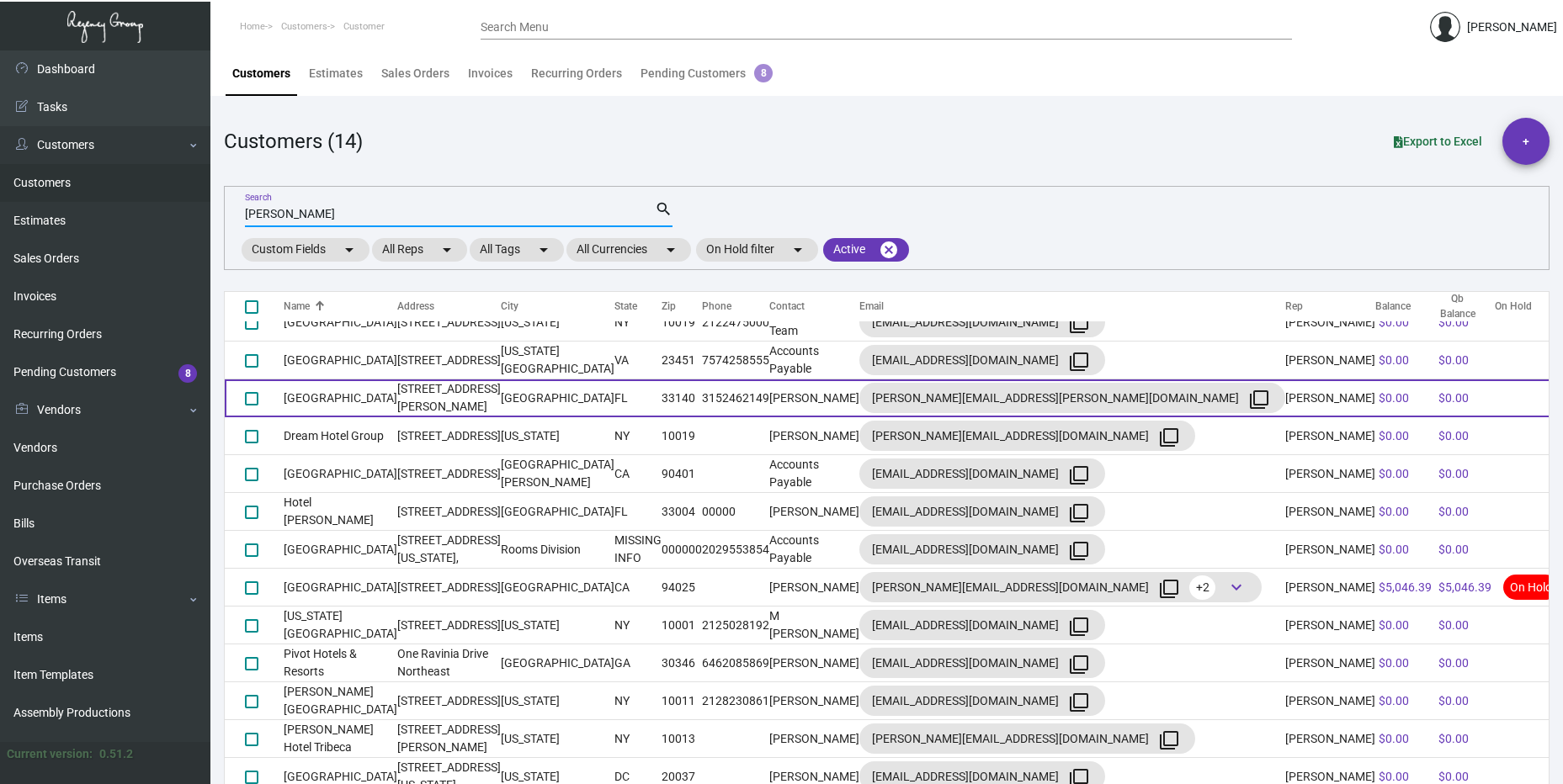
scroll to position [104, 0]
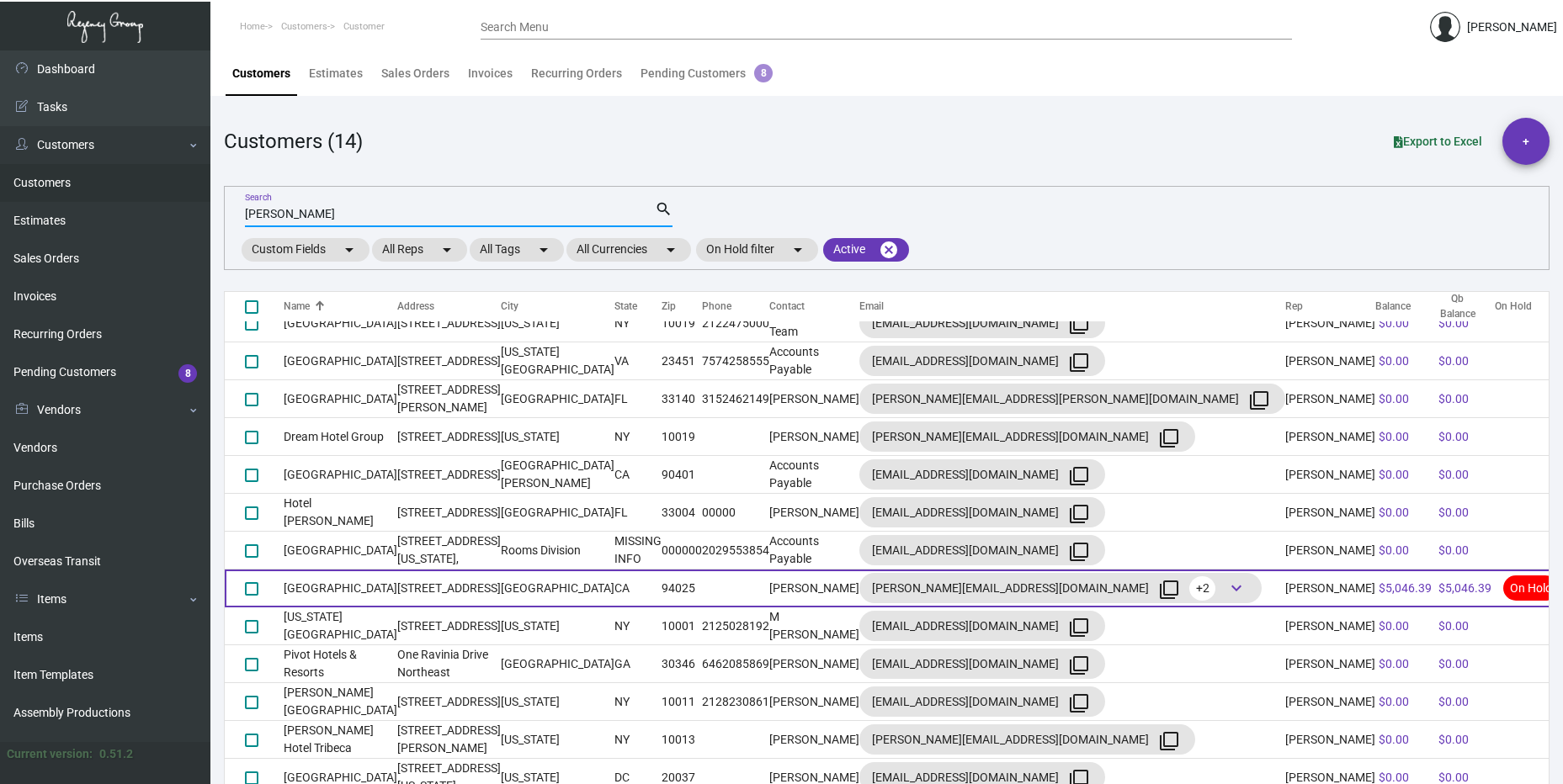
type input "[PERSON_NAME]"
click at [444, 598] on td "[STREET_ADDRESS]" at bounding box center [449, 588] width 104 height 38
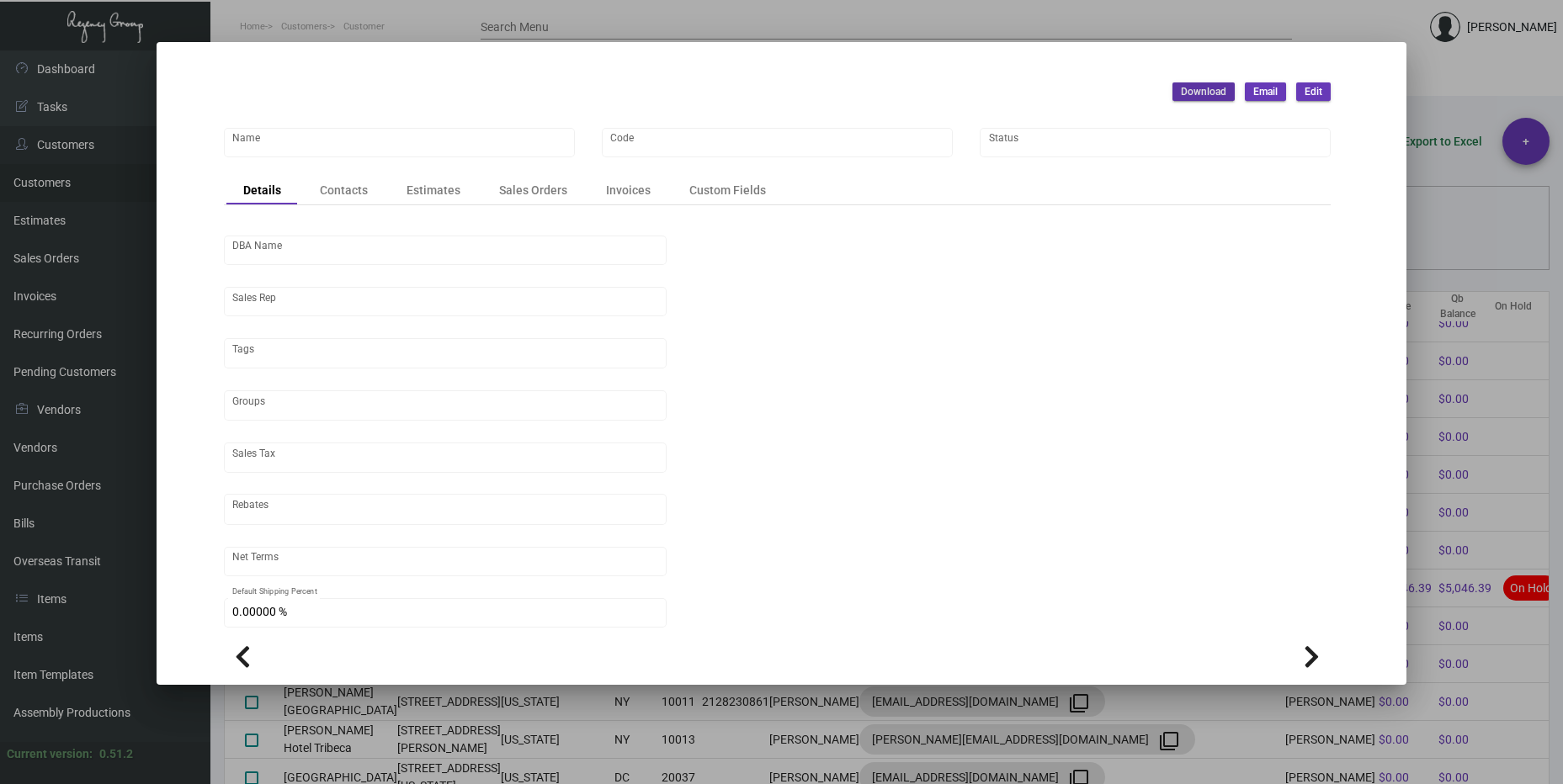
type input "[GEOGRAPHIC_DATA]"
type input "312"
type input "[PERSON_NAME]"
type input "[GEOGRAPHIC_DATA]-[GEOGRAPHIC_DATA]"
type input "Net 30"
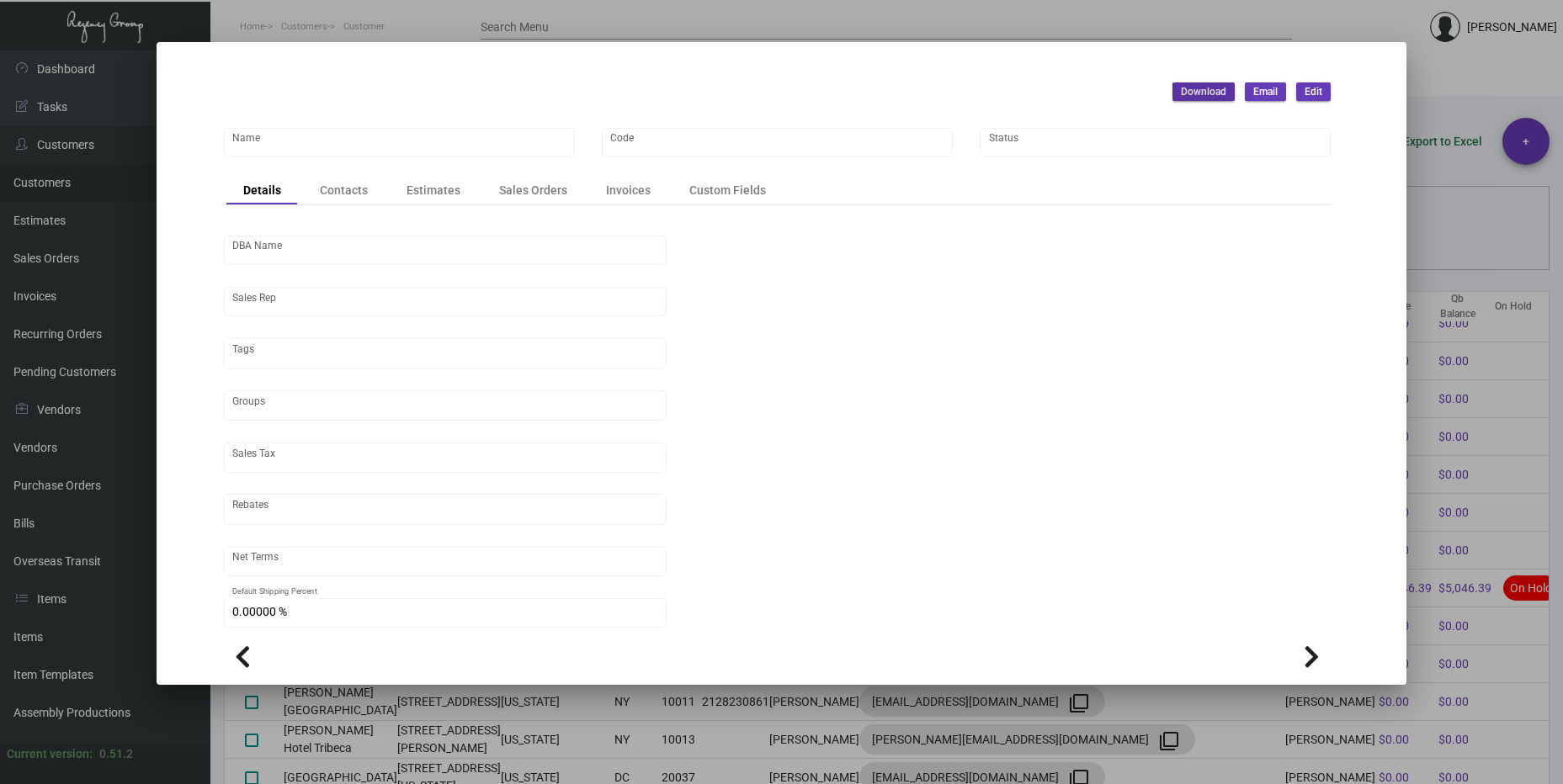
type input "United States Dollar $"
type input "$ 0.00"
checkbox input "true"
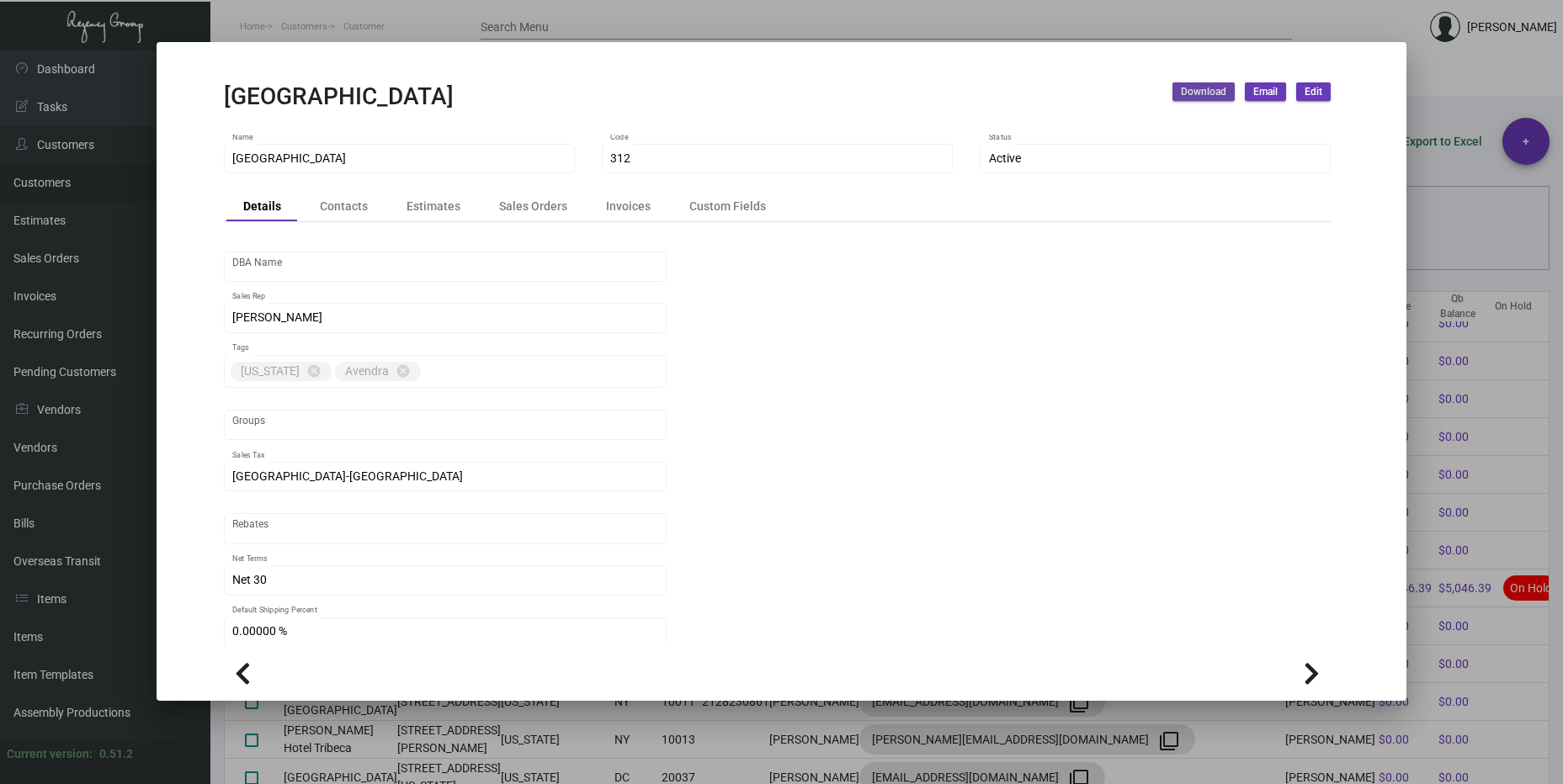
click at [1220, 93] on span "Download" at bounding box center [1204, 92] width 45 height 14
click at [1233, 164] on button "Invoices" at bounding box center [1256, 168] width 156 height 40
click at [612, 203] on div "Invoices" at bounding box center [628, 206] width 45 height 18
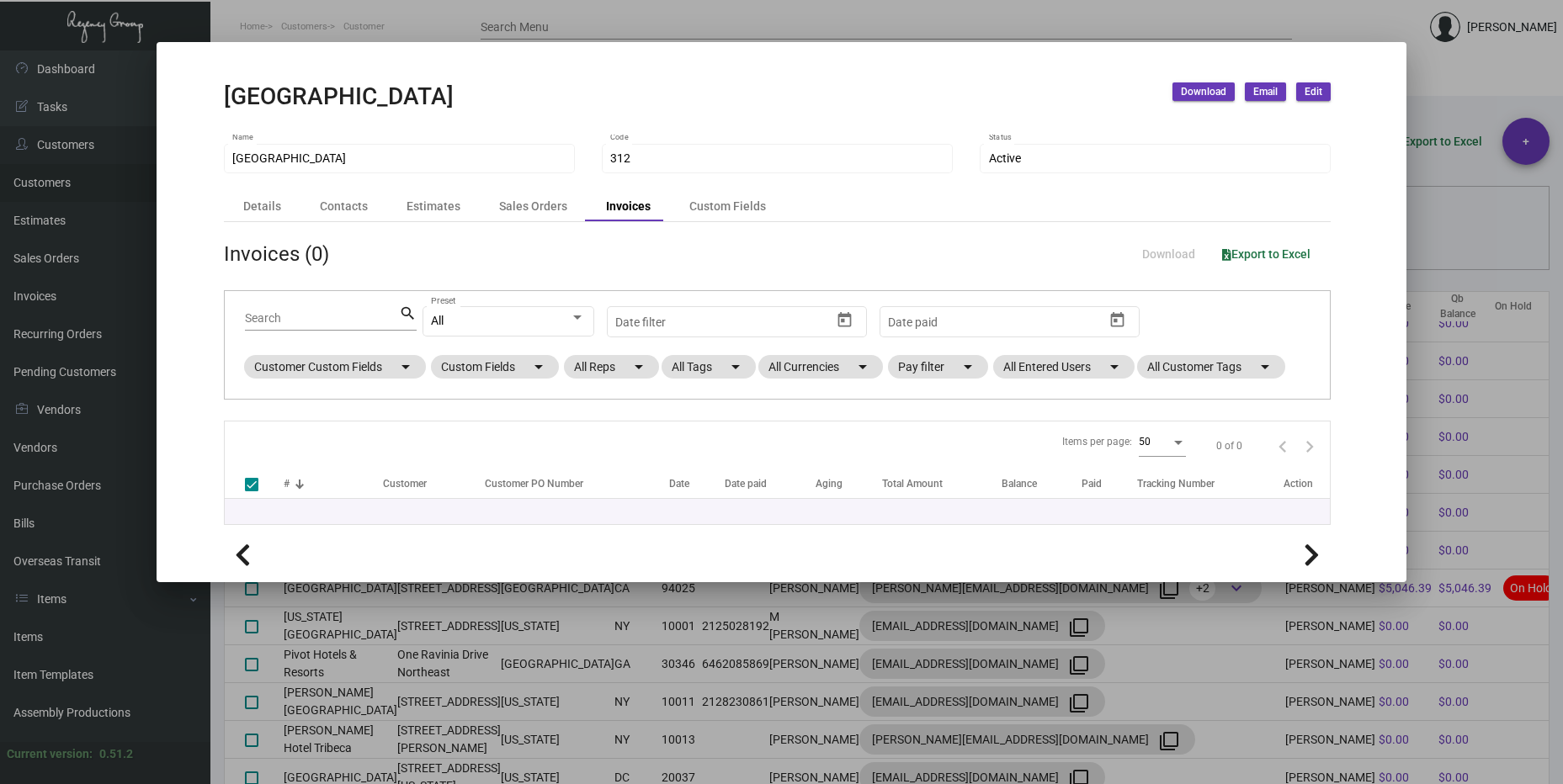
checkbox input "false"
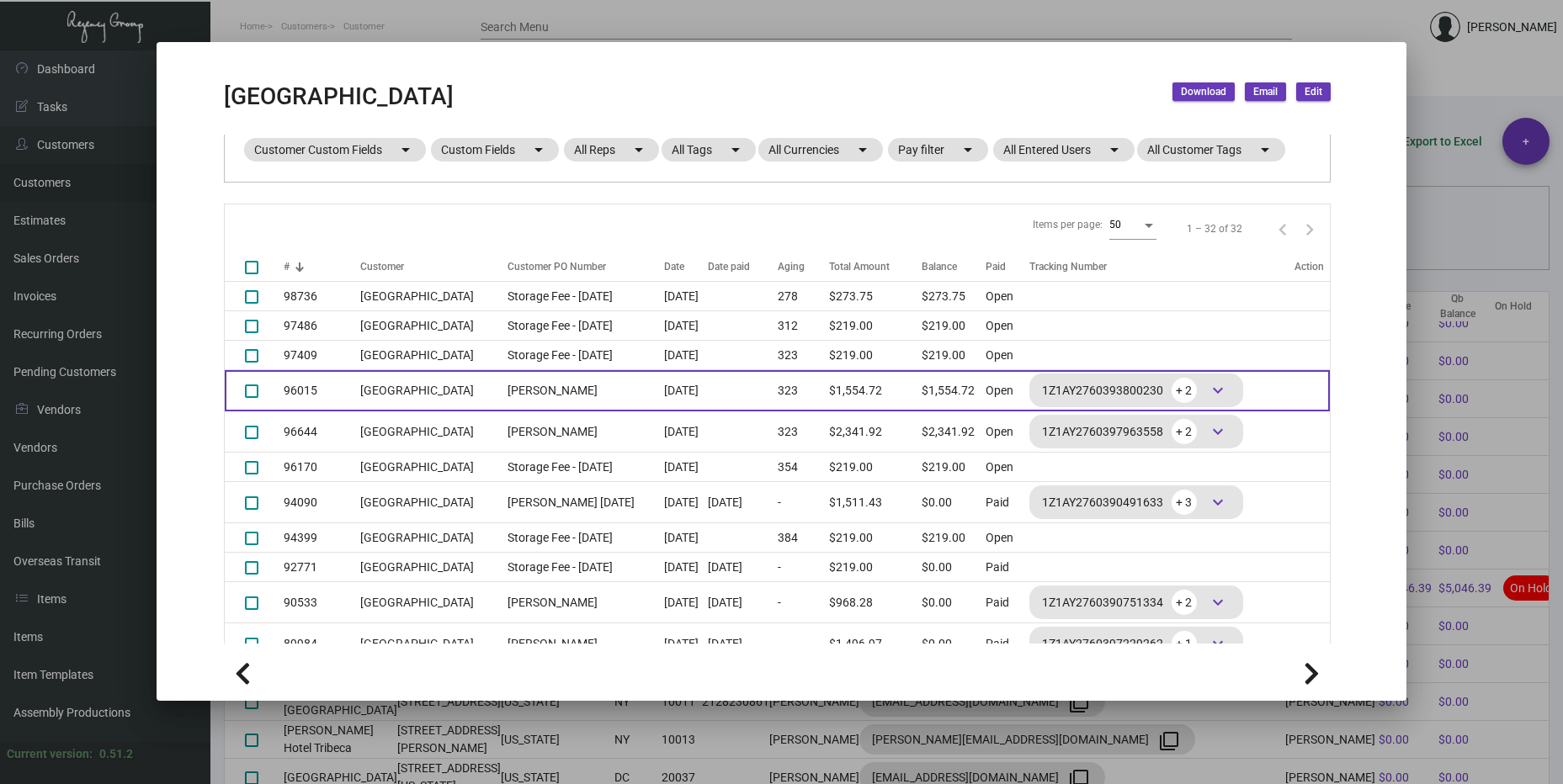
scroll to position [263, 0]
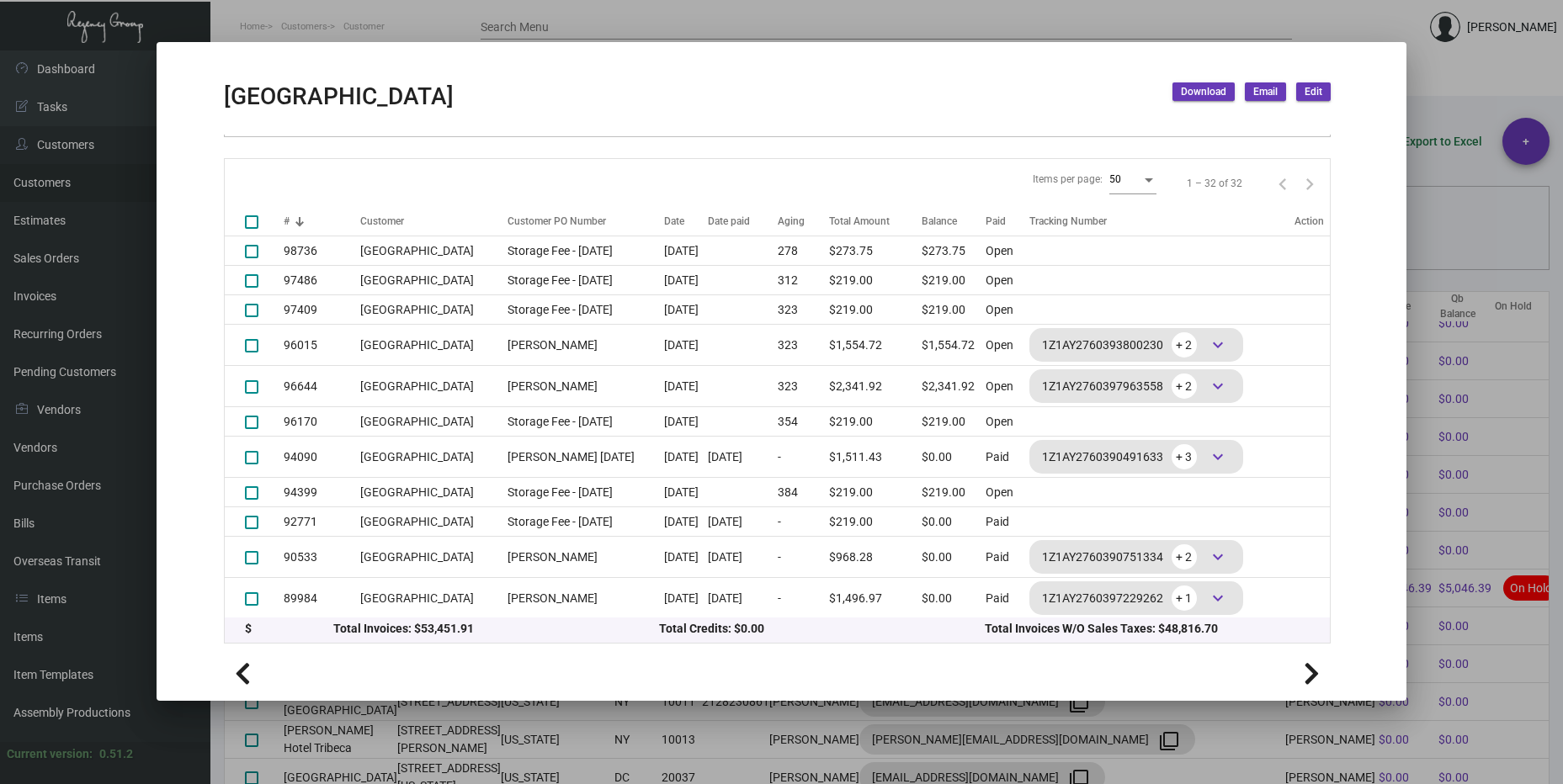
click at [1194, 11] on div at bounding box center [781, 392] width 1563 height 784
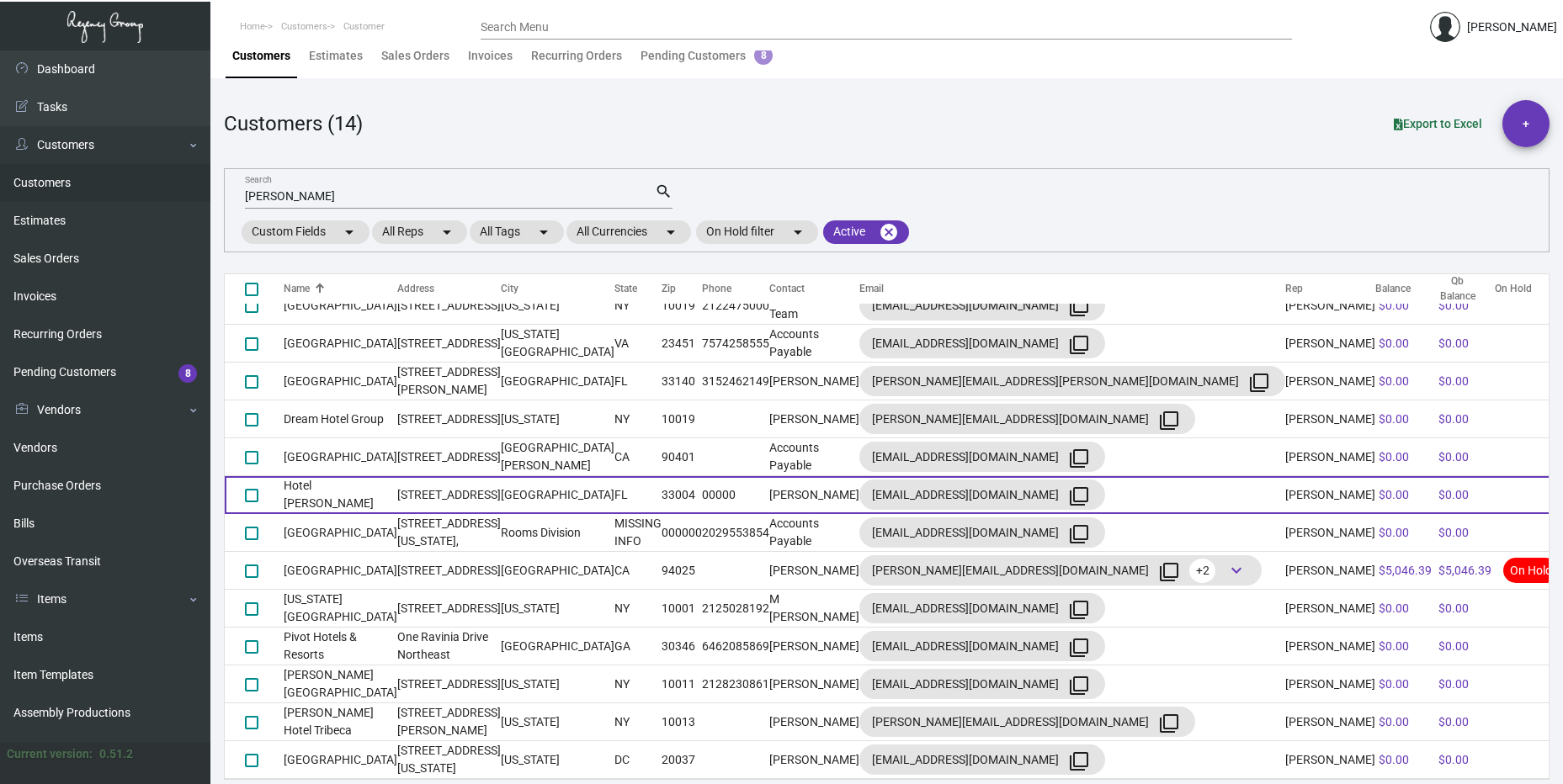
scroll to position [22, 0]
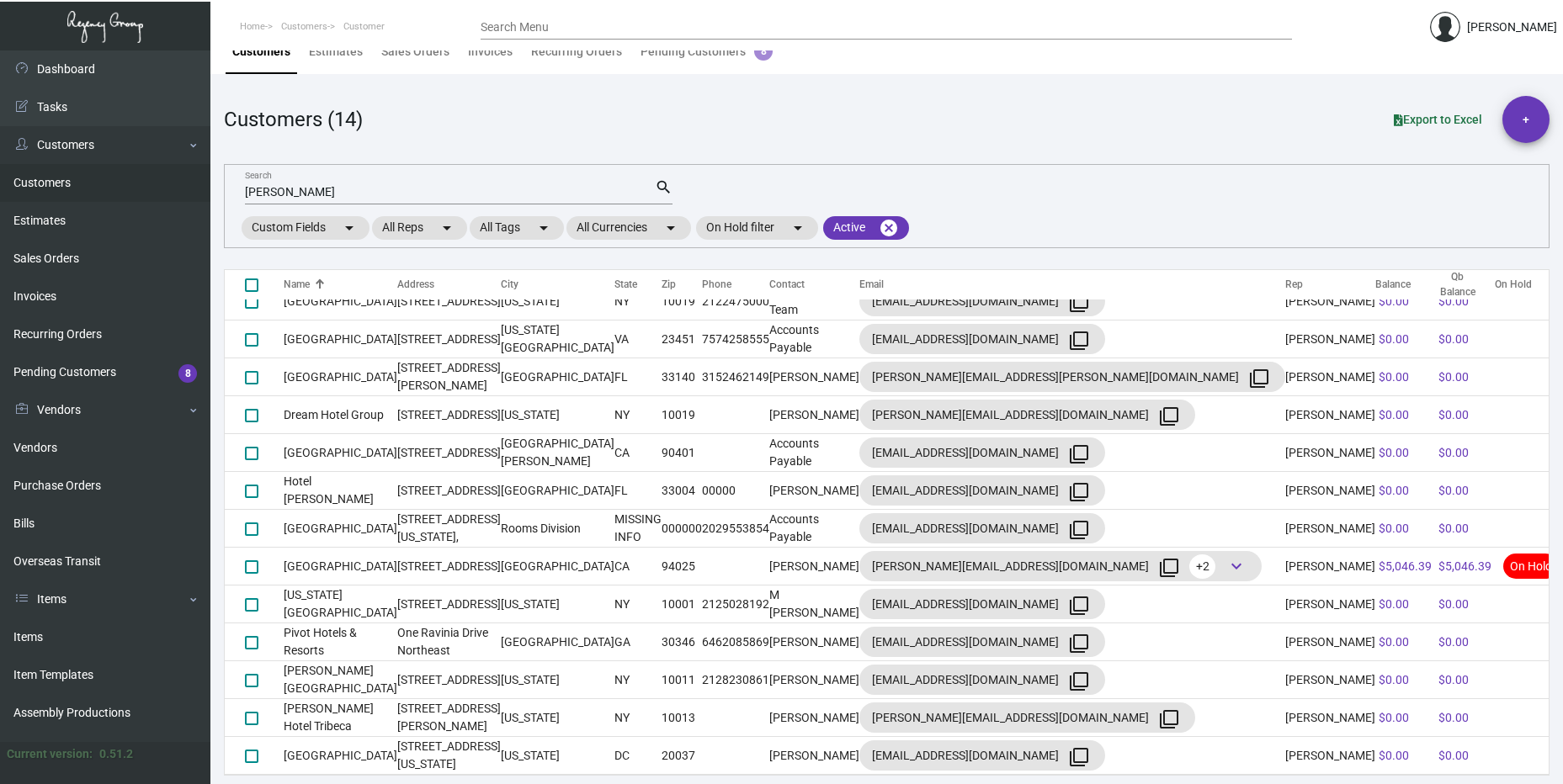
click at [289, 193] on input "[PERSON_NAME]" at bounding box center [450, 193] width 410 height 13
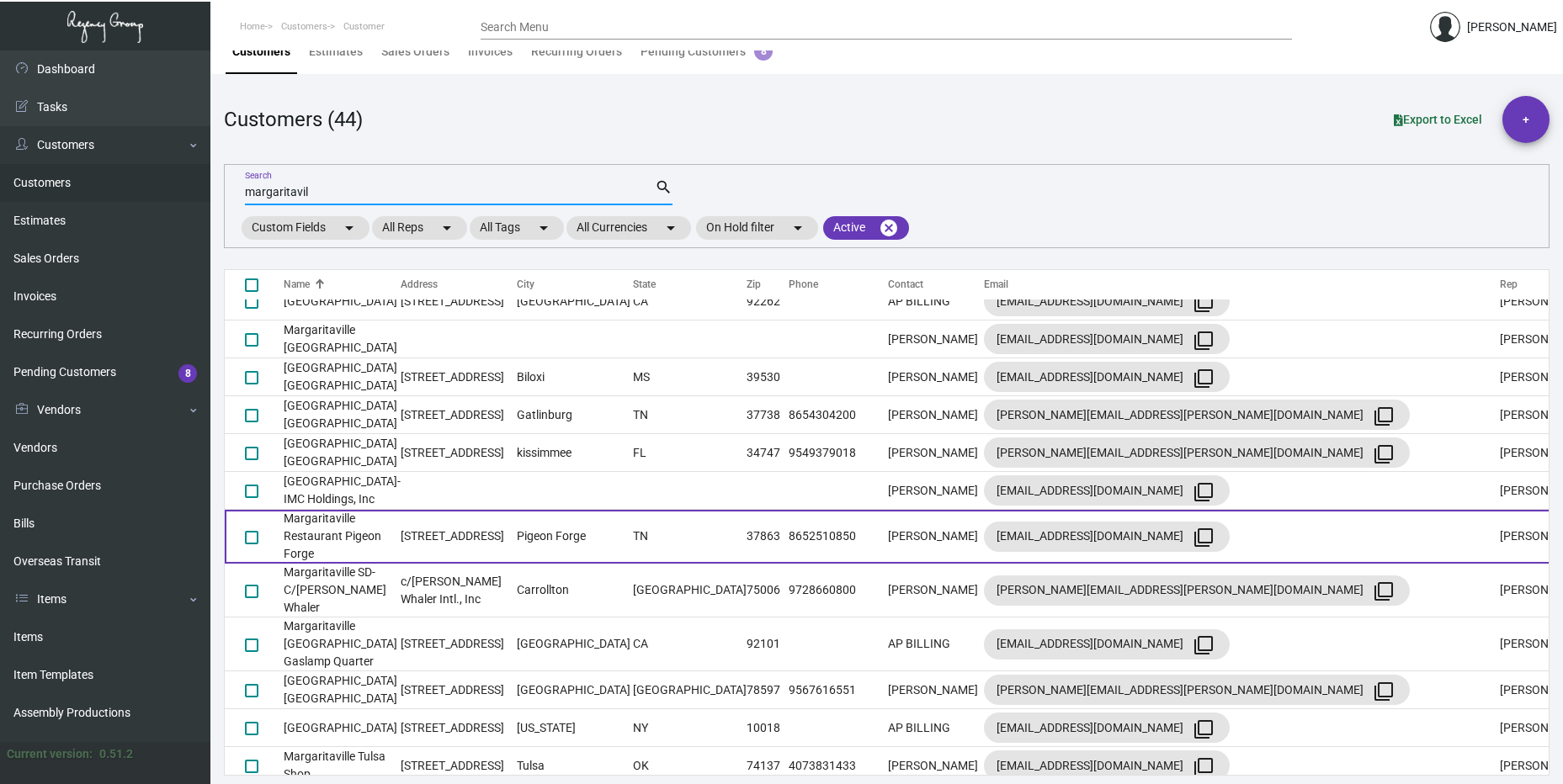
scroll to position [1304, 0]
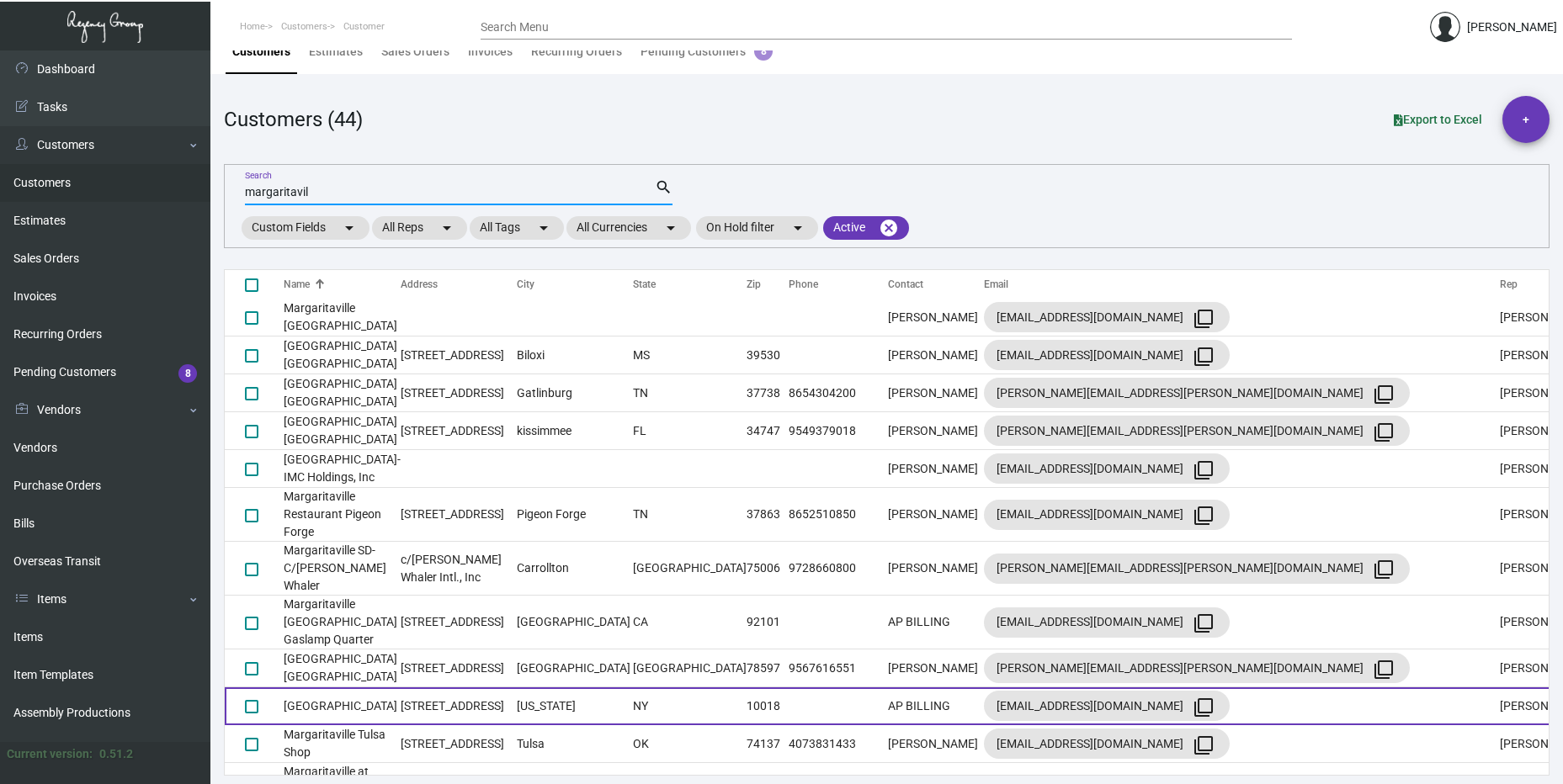
type input "margaritavil"
click at [351, 687] on td "[GEOGRAPHIC_DATA]" at bounding box center [342, 706] width 117 height 38
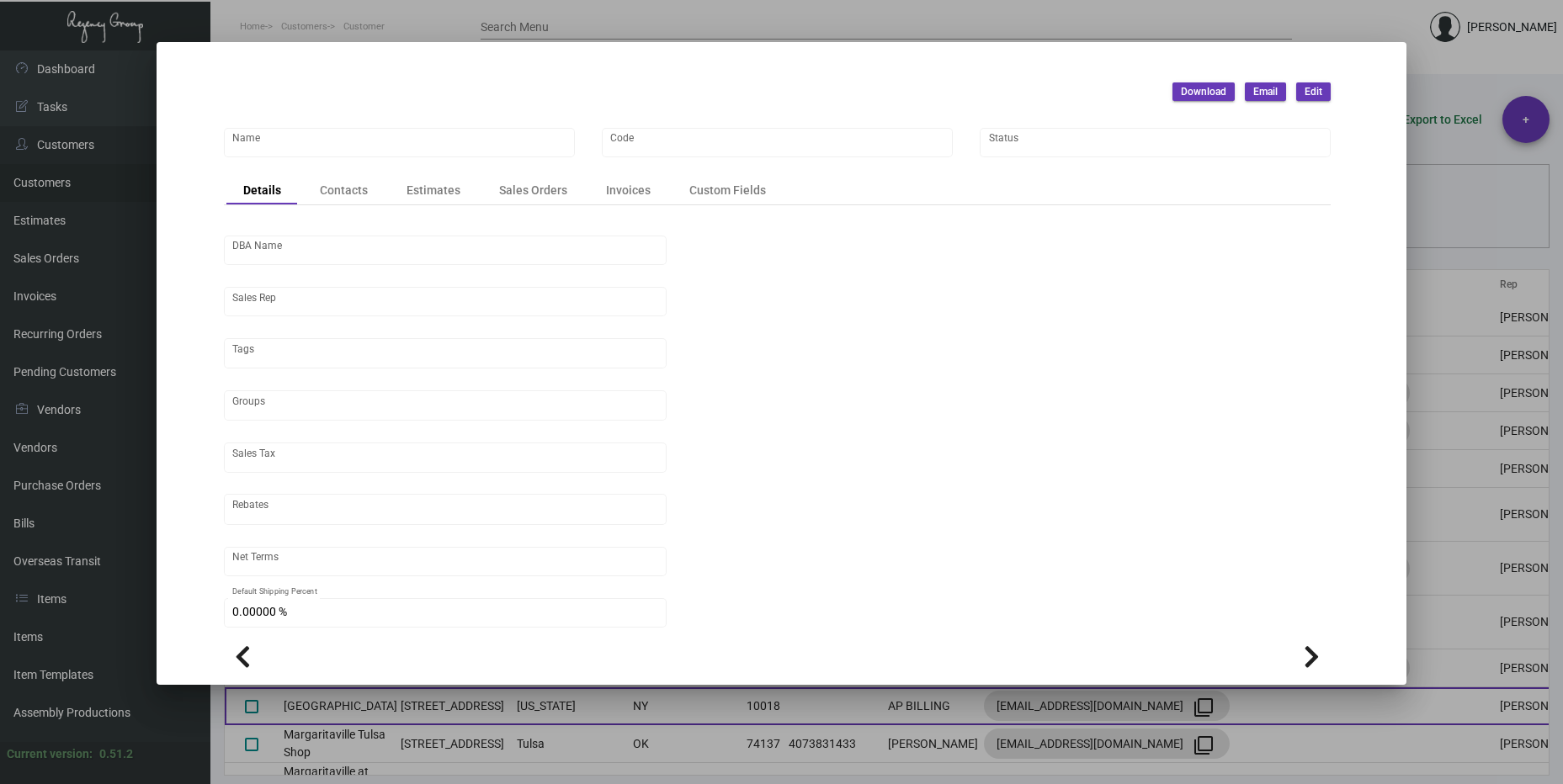
scroll to position [0, 0]
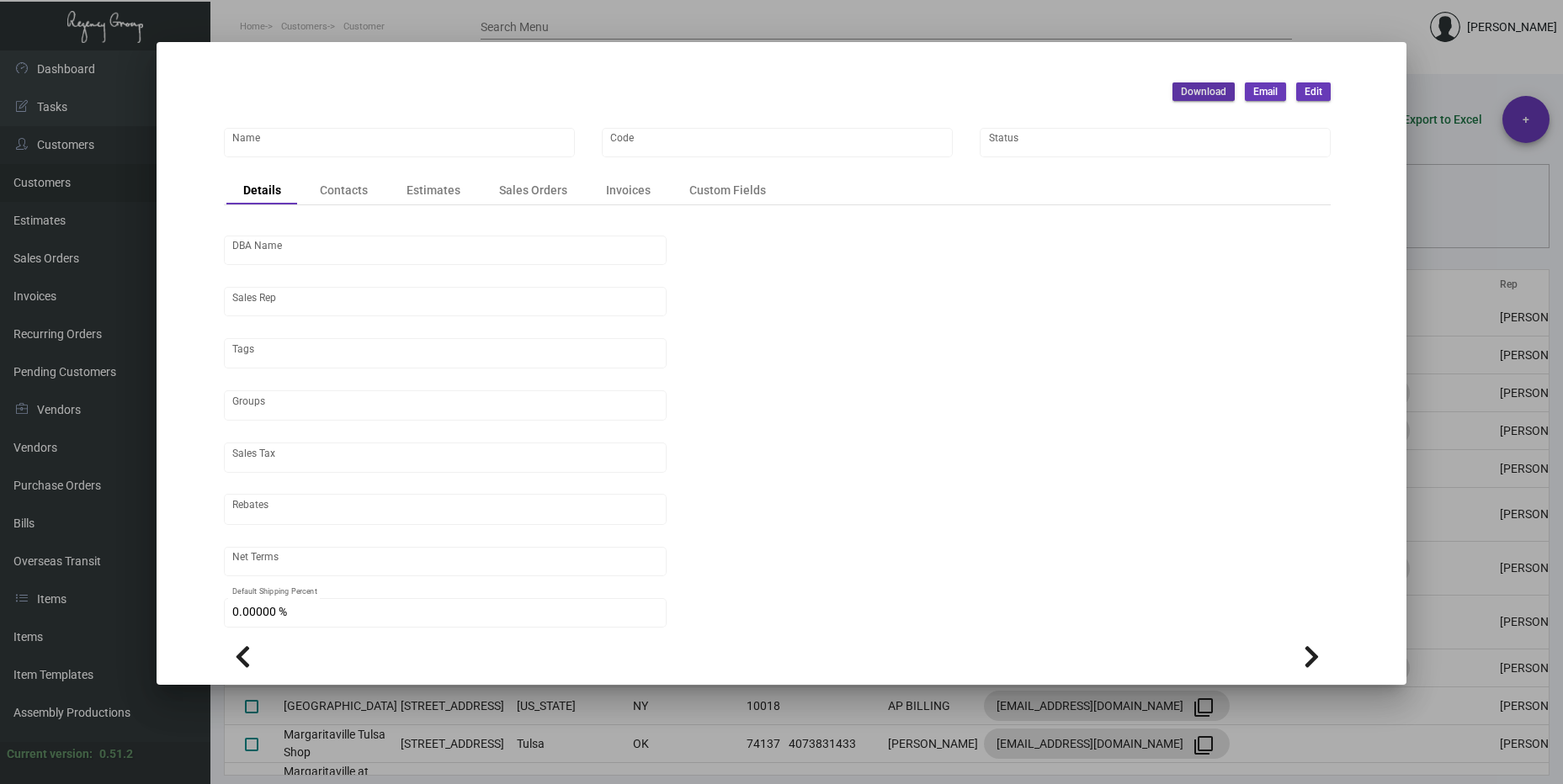
type input "[GEOGRAPHIC_DATA]"
type input "MRG-TSQ"
type input "[PERSON_NAME]"
type input "[GEOGRAPHIC_DATA]-[GEOGRAPHIC_DATA] ([US_STATE][GEOGRAPHIC_DATA])"
type input "Prepaid"
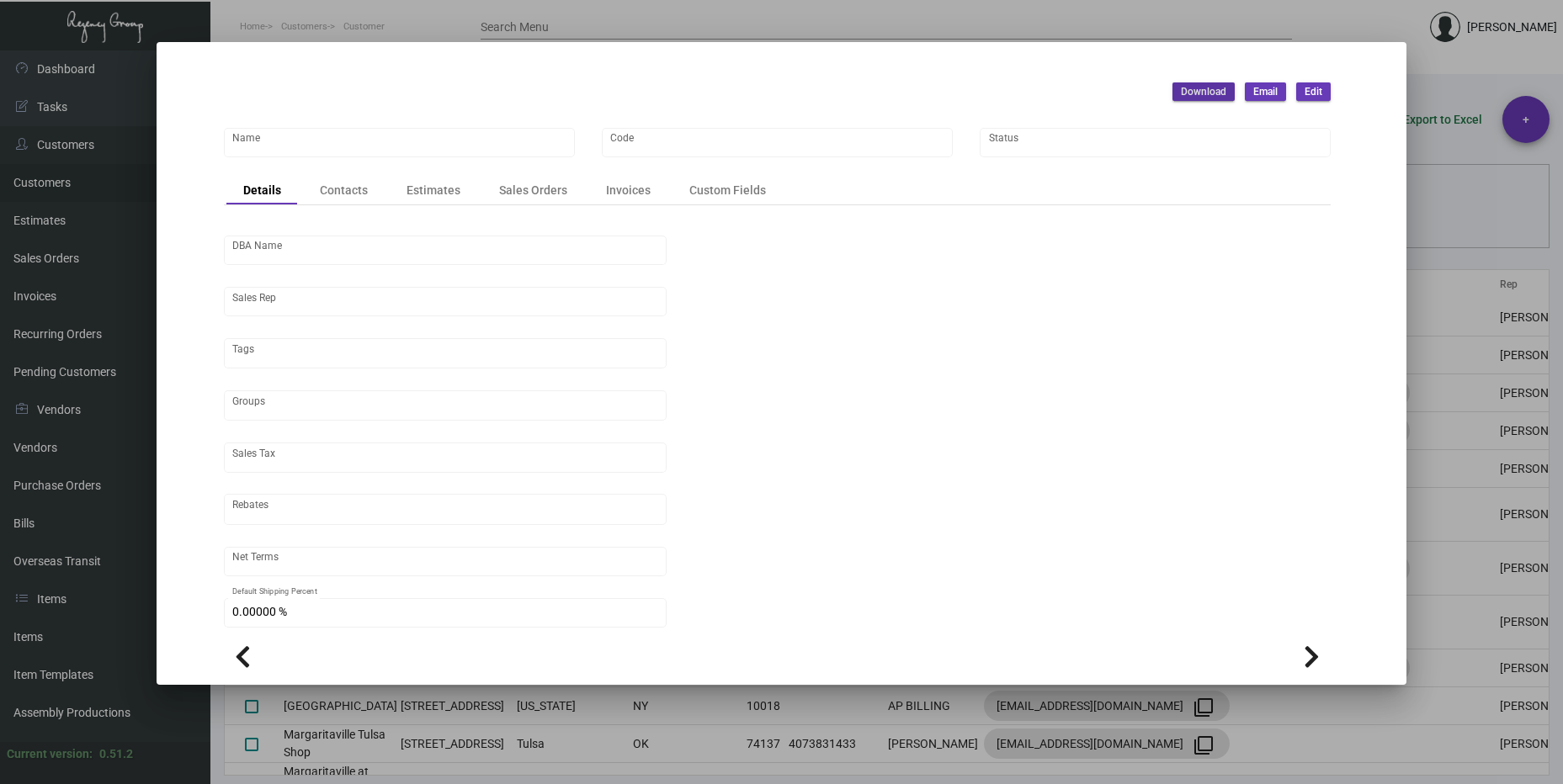
type input "United States Dollar $"
type input "$ 0.00"
checkbox input "true"
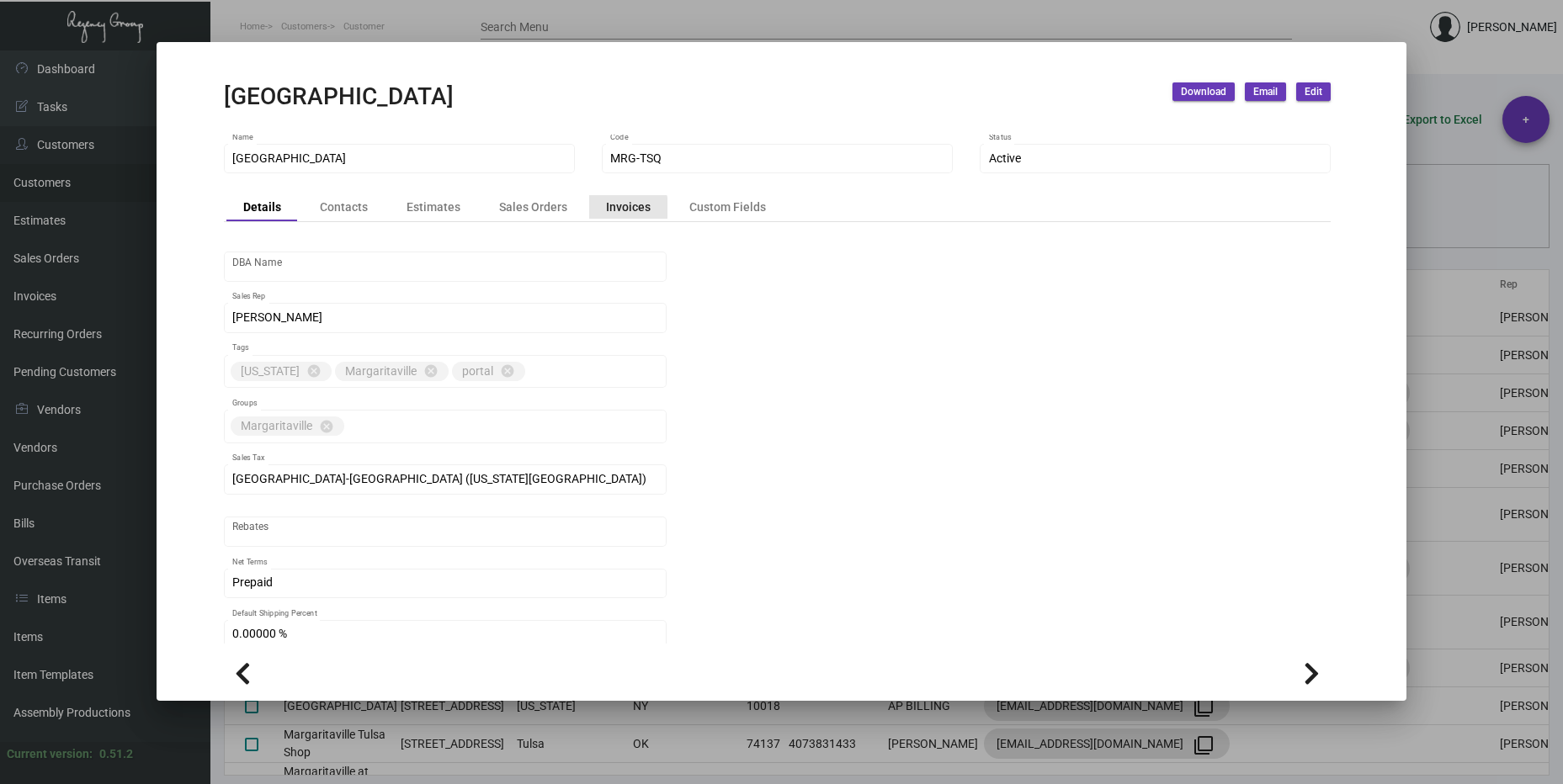
click at [609, 211] on div "Invoices" at bounding box center [628, 206] width 45 height 18
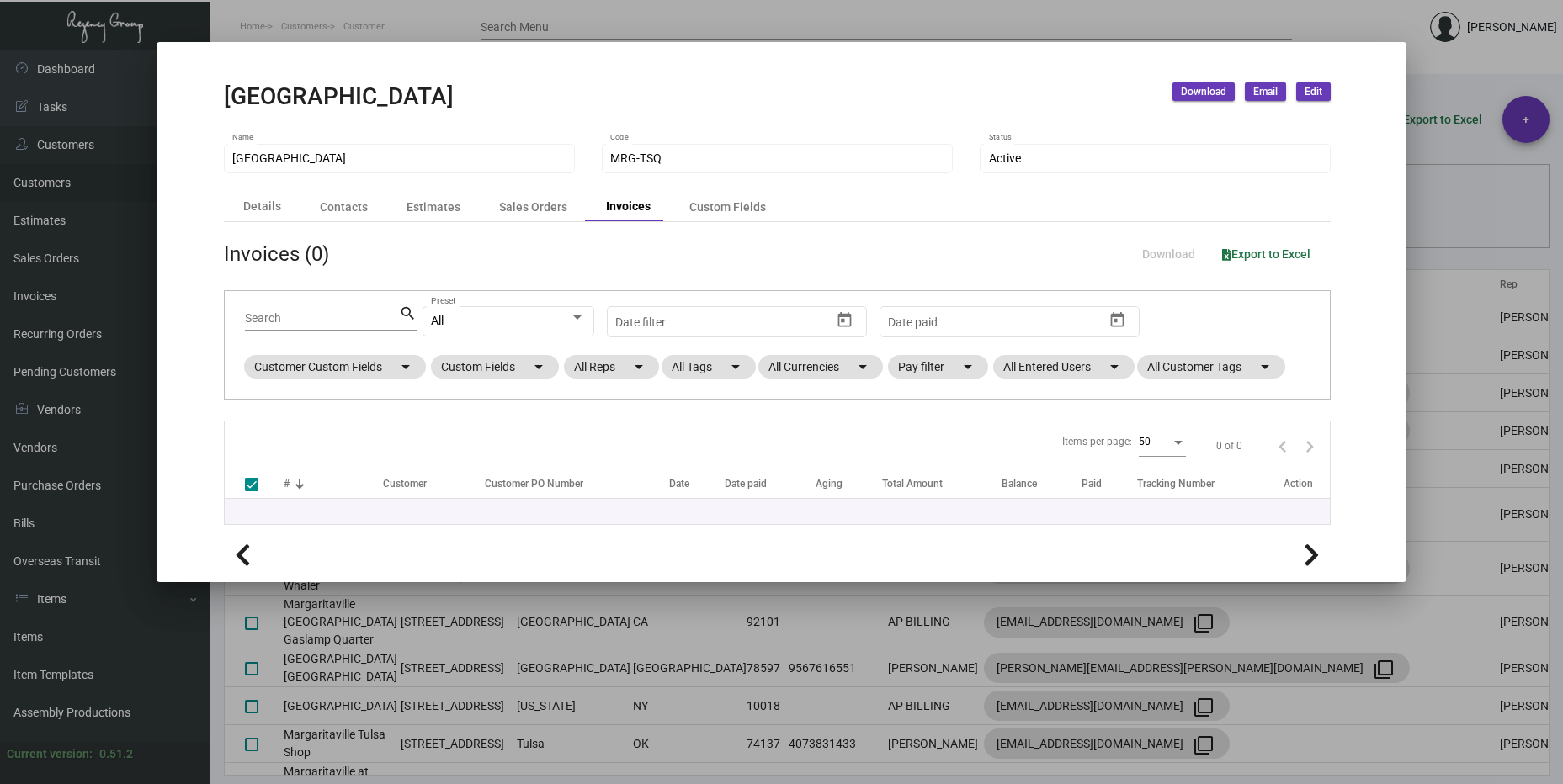
checkbox input "false"
